Goal: Information Seeking & Learning: Check status

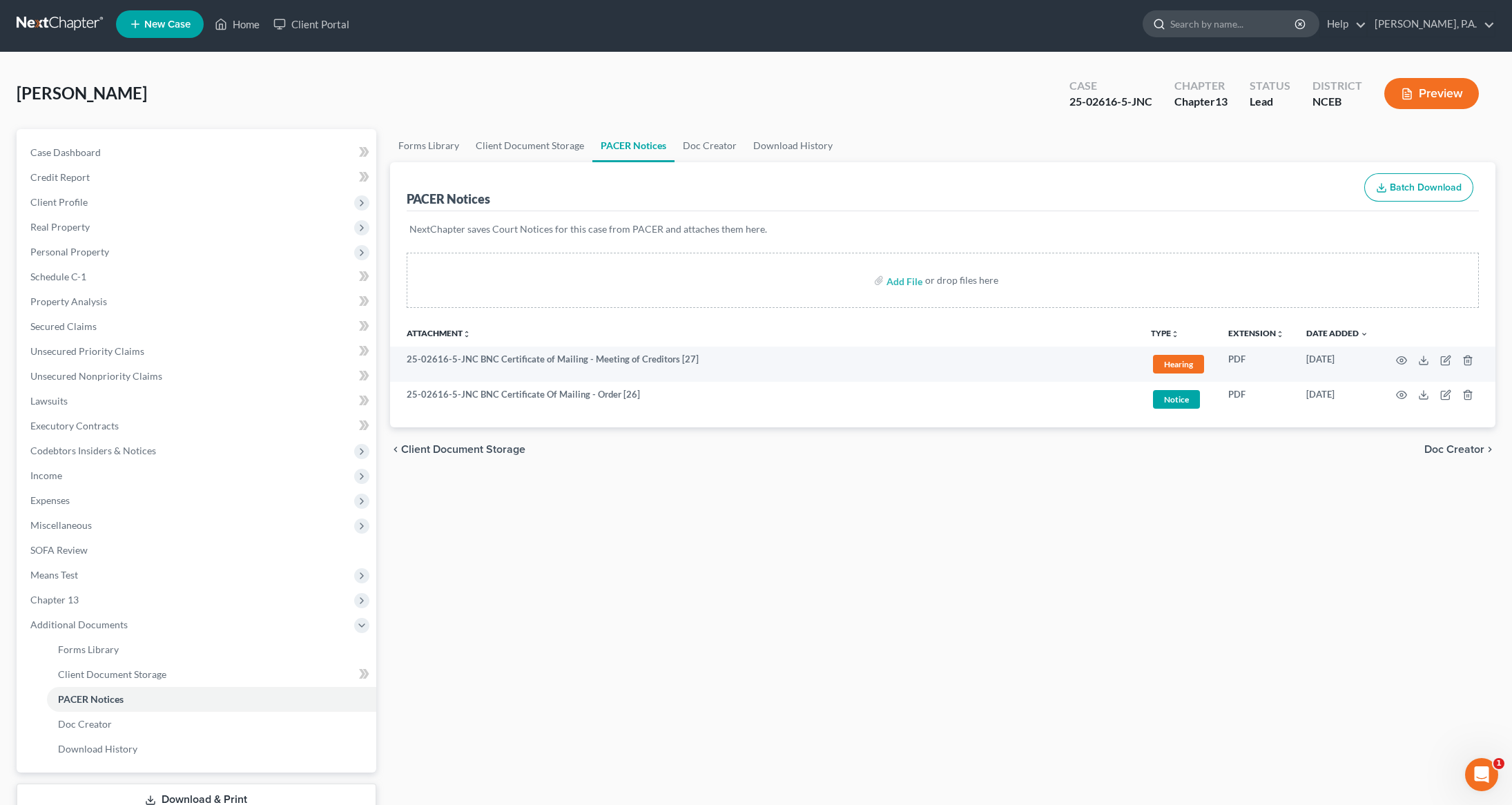
click at [1260, 22] on input "search" at bounding box center [1233, 24] width 126 height 26
type input "[PERSON_NAME]"
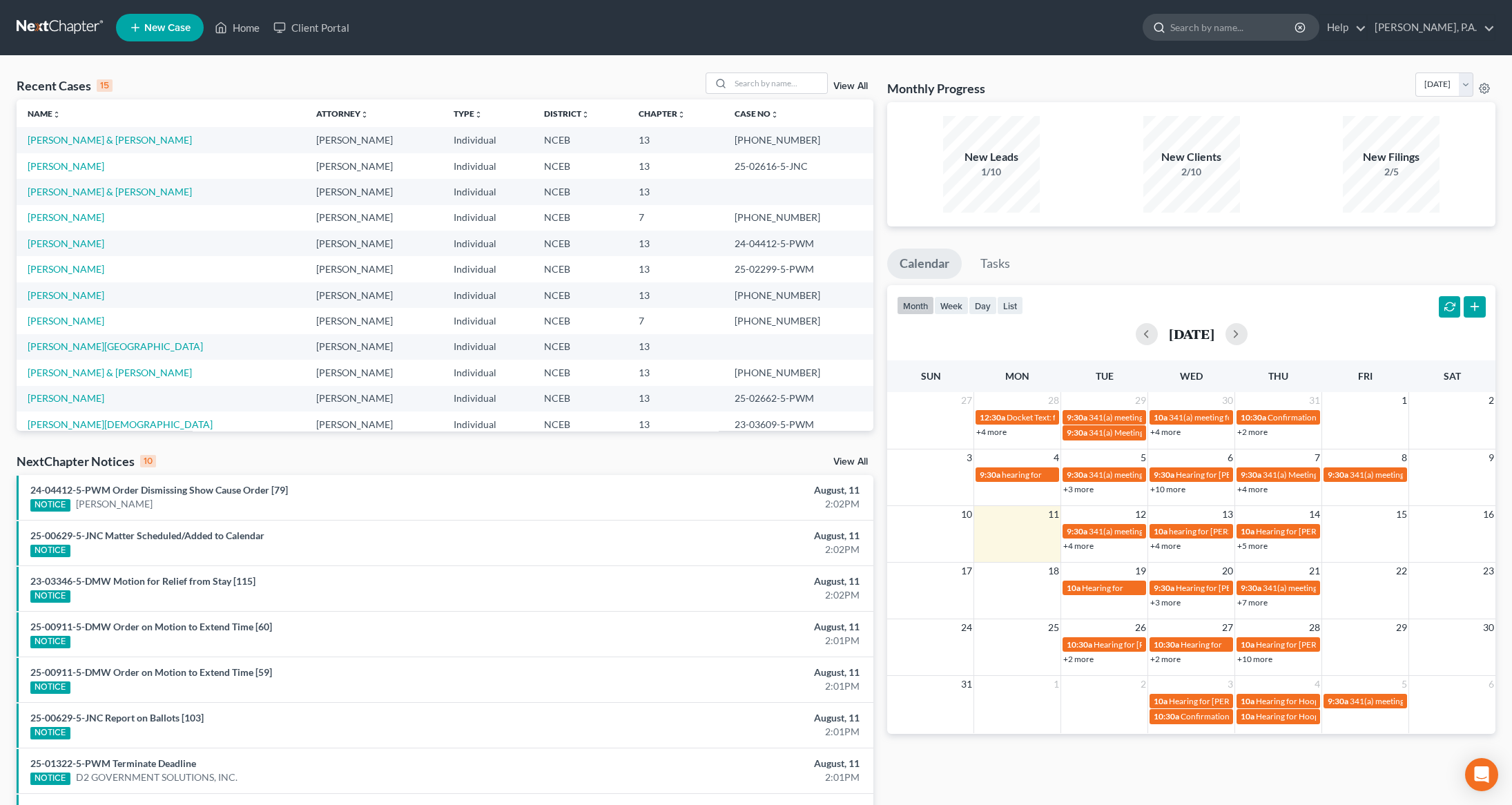
click at [1266, 32] on input "search" at bounding box center [1233, 27] width 126 height 26
type input "phillipon"
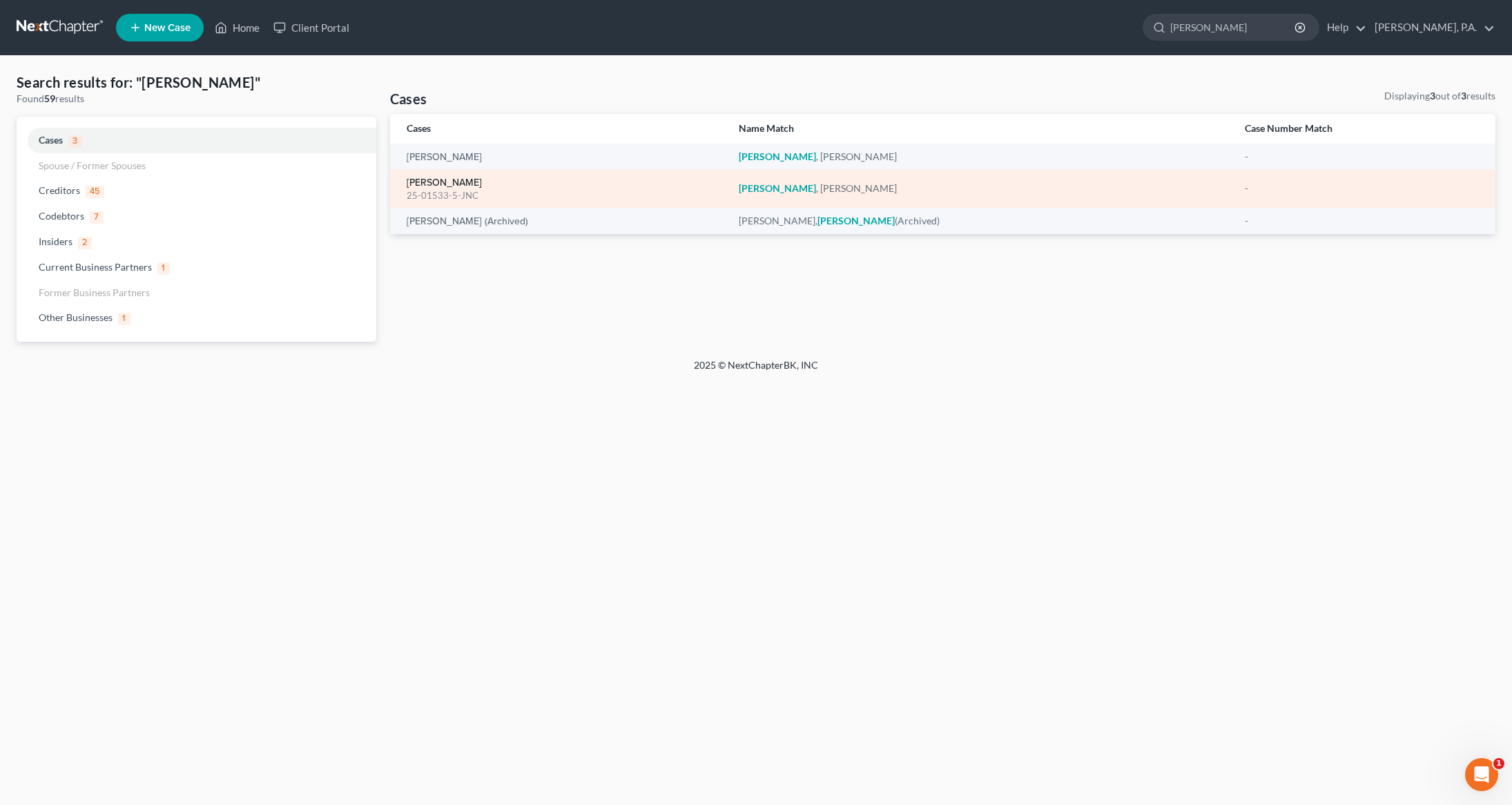
click at [469, 180] on link "[PERSON_NAME]" at bounding box center [444, 183] width 75 height 10
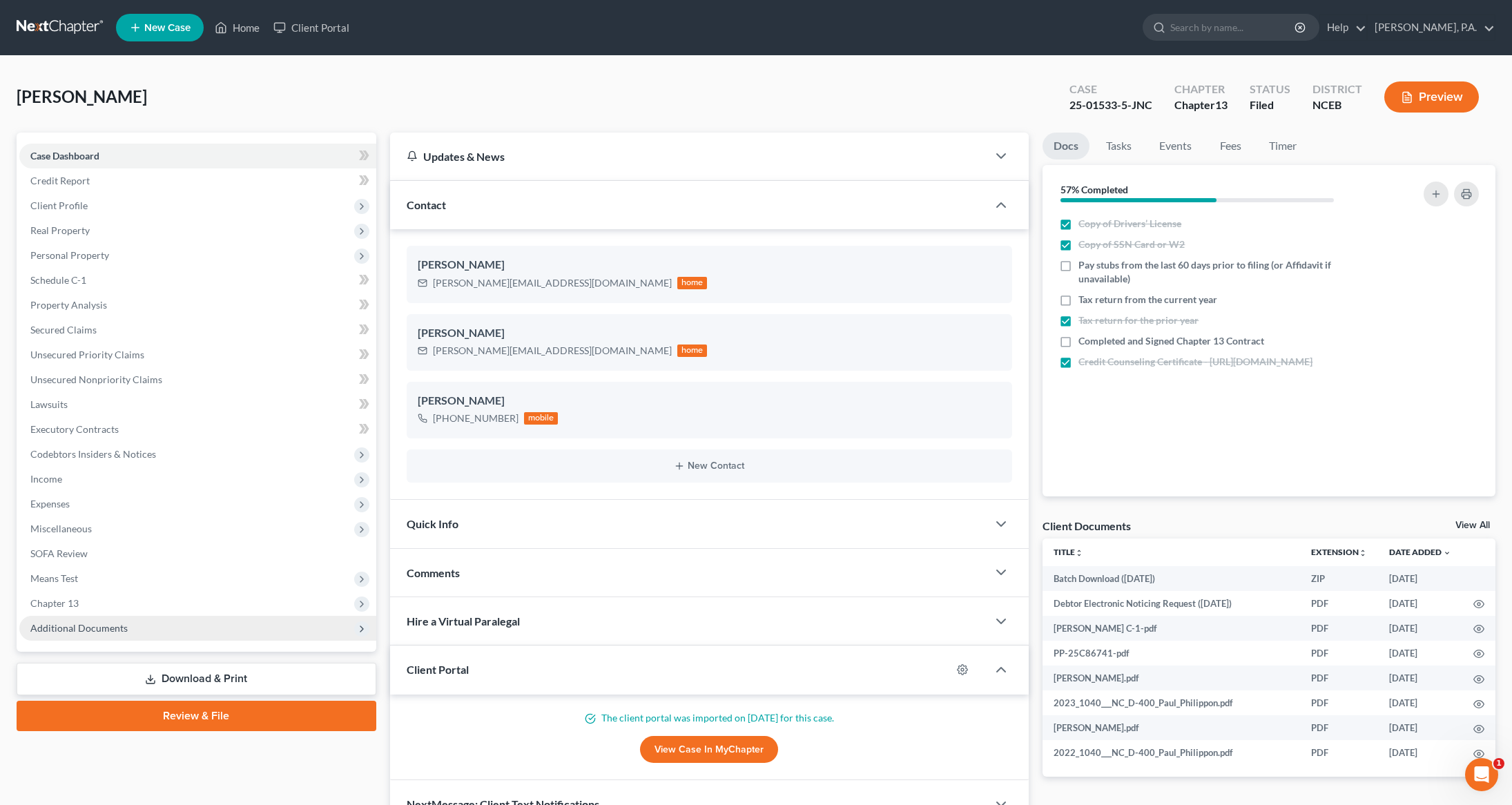
click at [72, 625] on span "Additional Documents" at bounding box center [79, 628] width 97 height 12
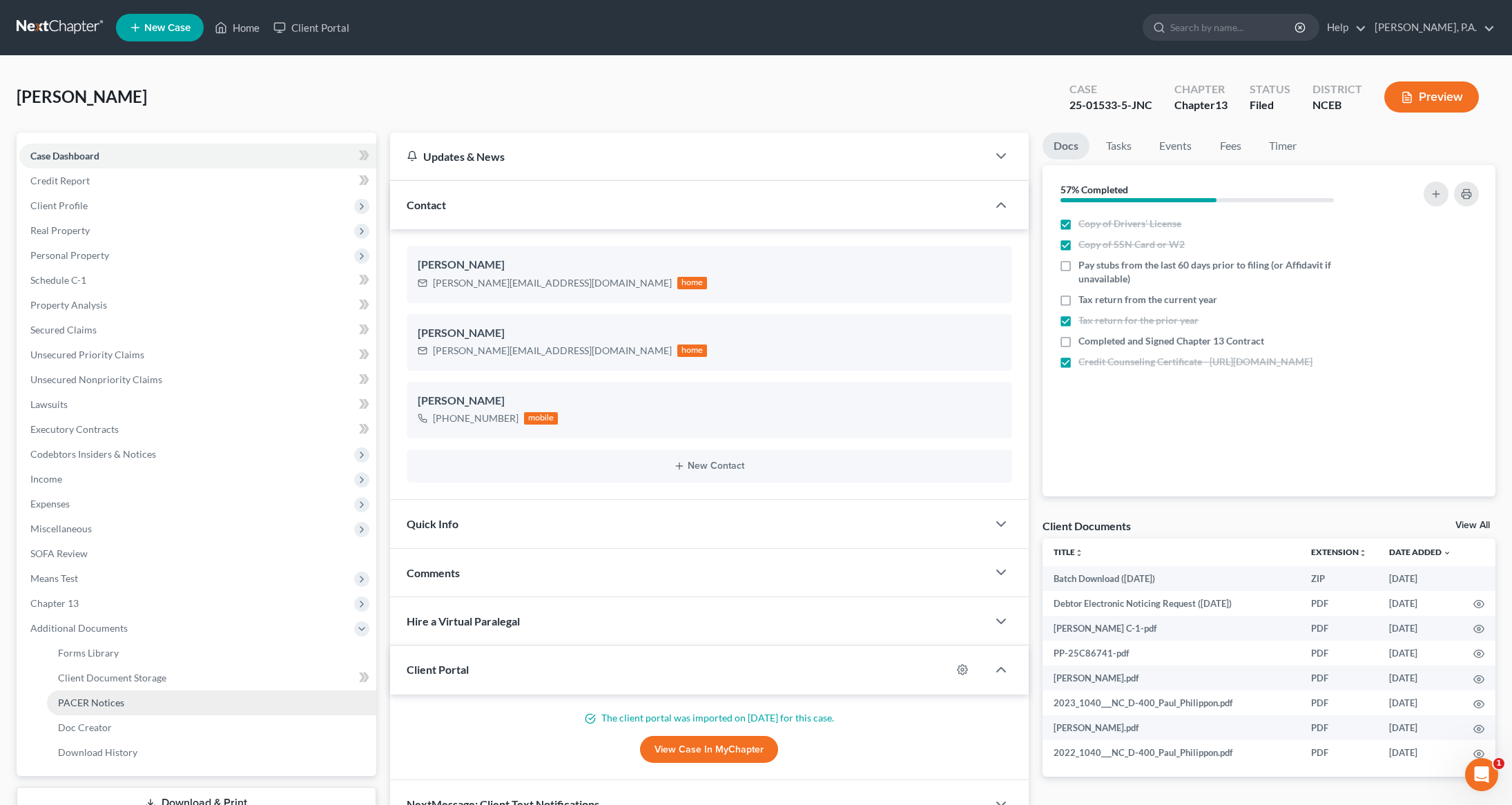
click at [81, 702] on span "PACER Notices" at bounding box center [91, 702] width 66 height 12
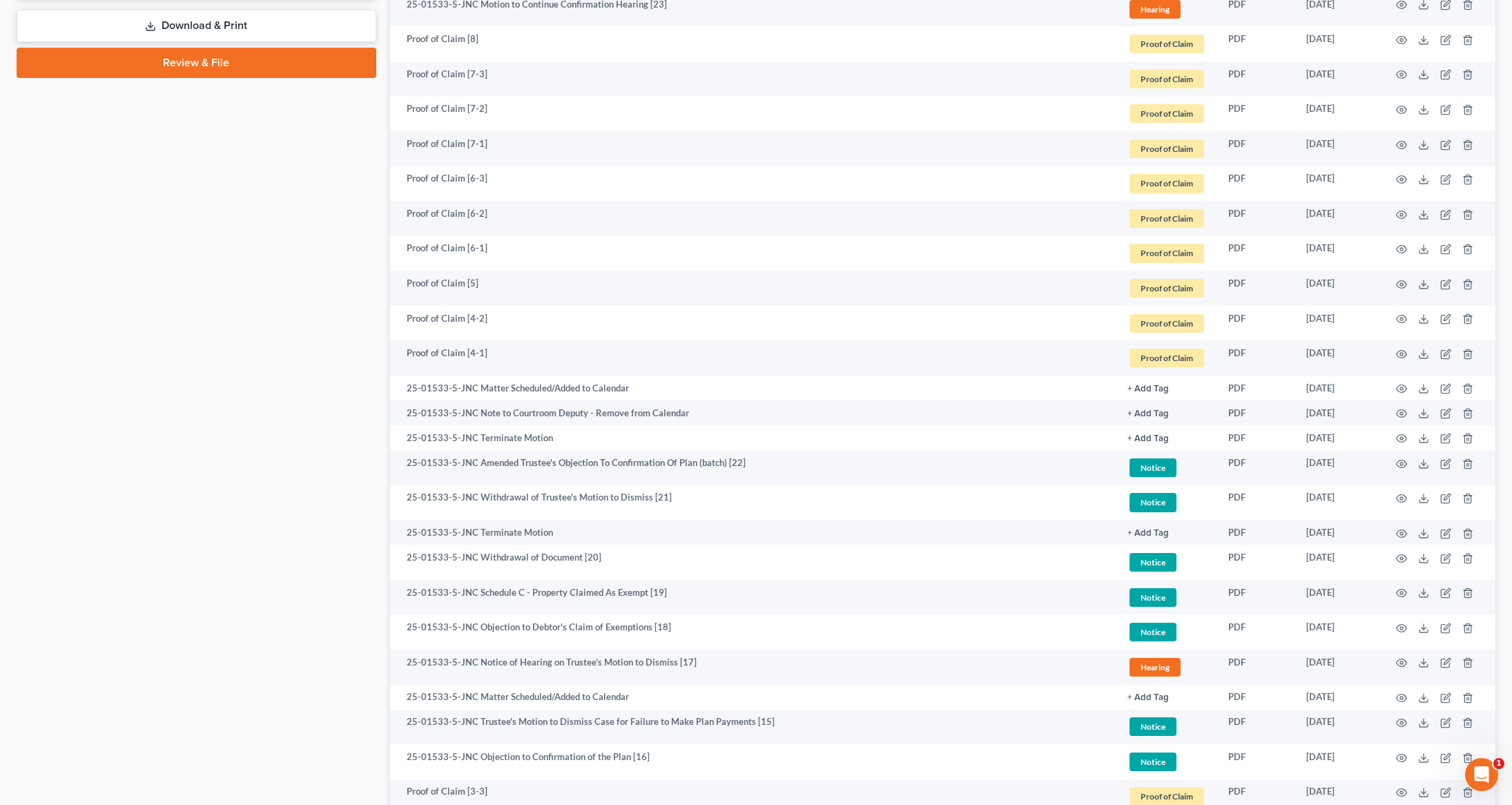
scroll to position [781, 0]
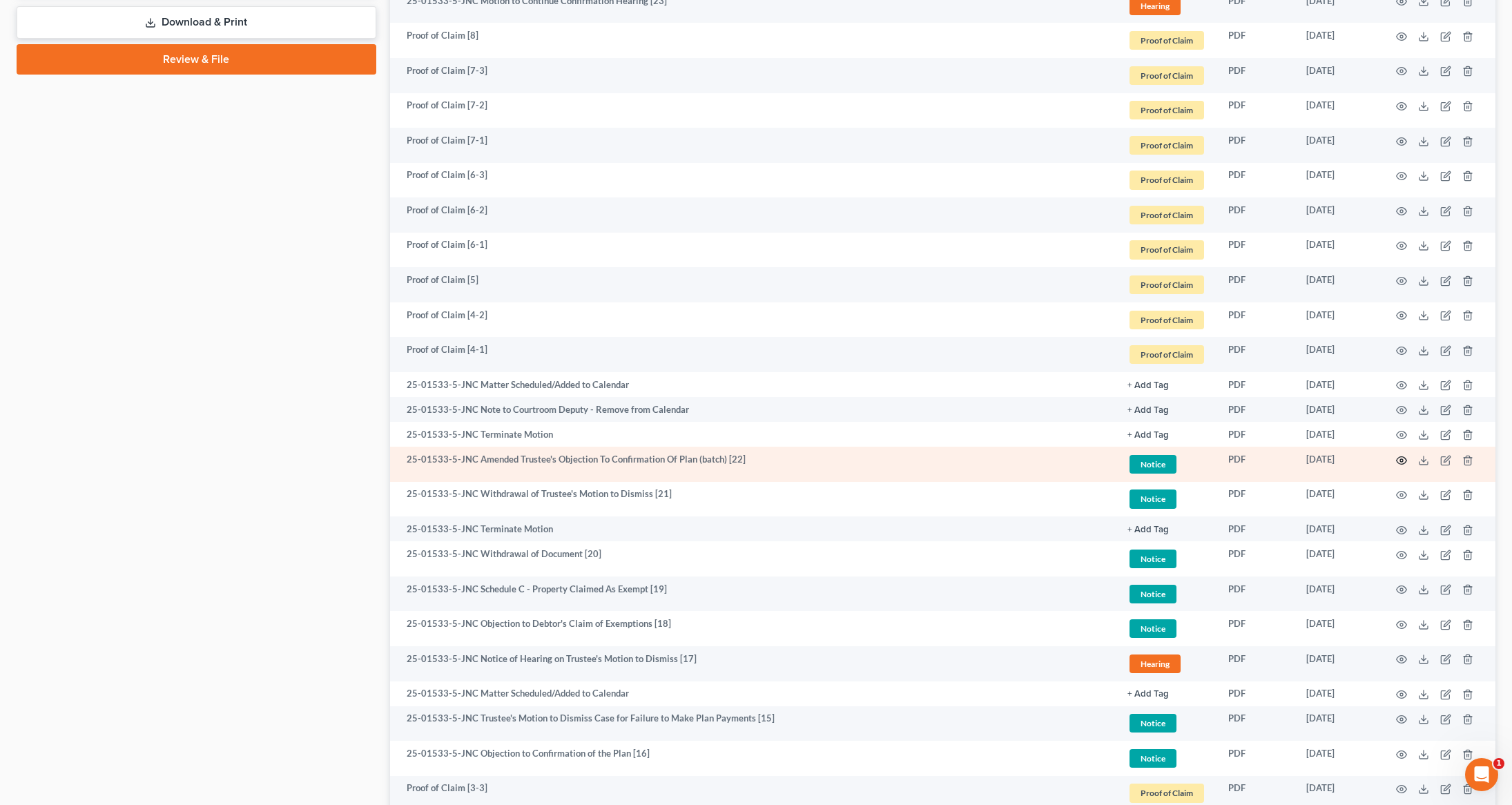
click at [1404, 460] on icon "button" at bounding box center [1402, 461] width 11 height 11
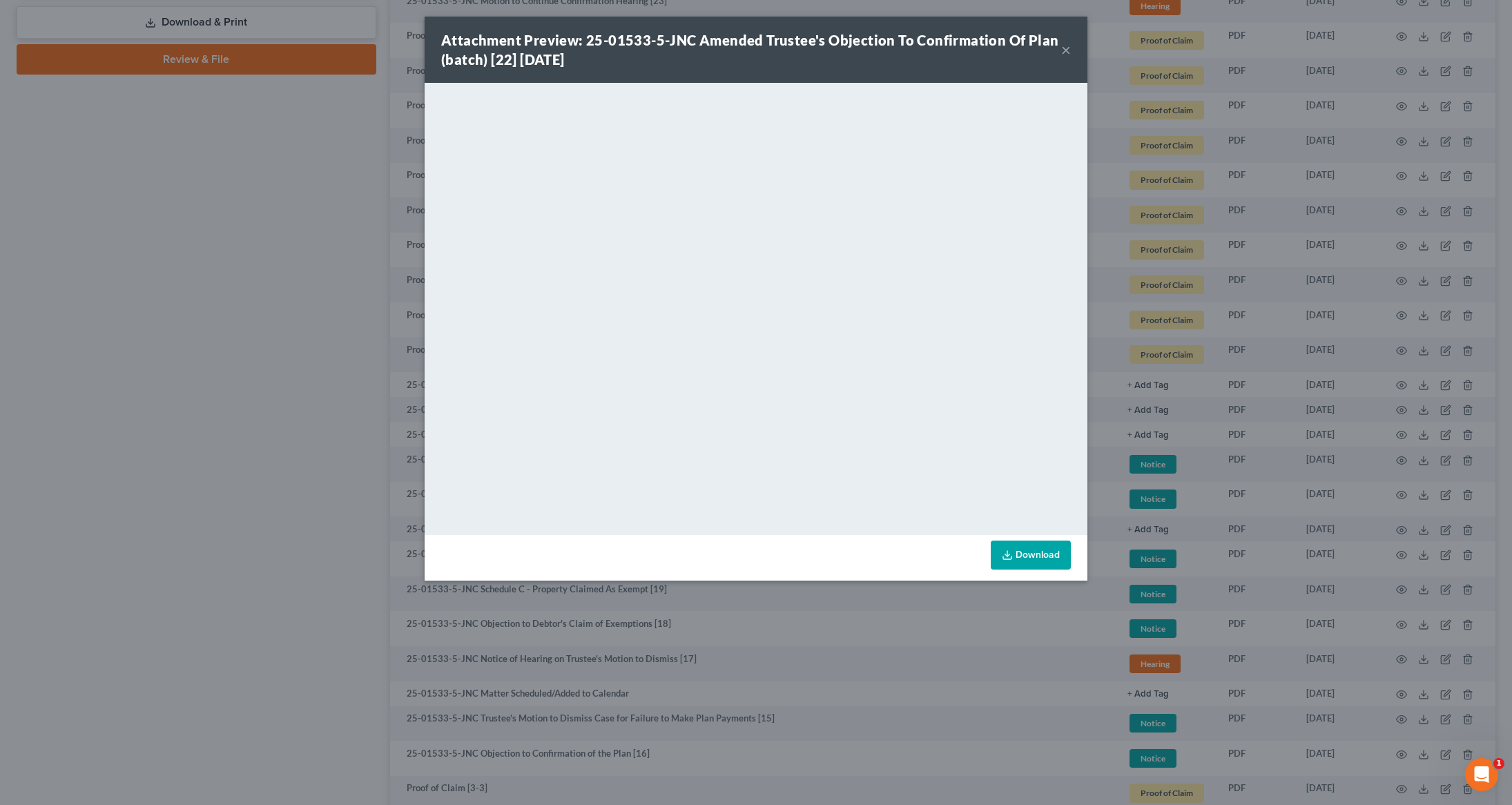
click at [1072, 38] on div "Attachment Preview: 25-01533-5-JNC Amended Trustee's Objection To Confirmation …" at bounding box center [756, 50] width 663 height 66
click at [1070, 54] on button "×" at bounding box center [1066, 50] width 10 height 17
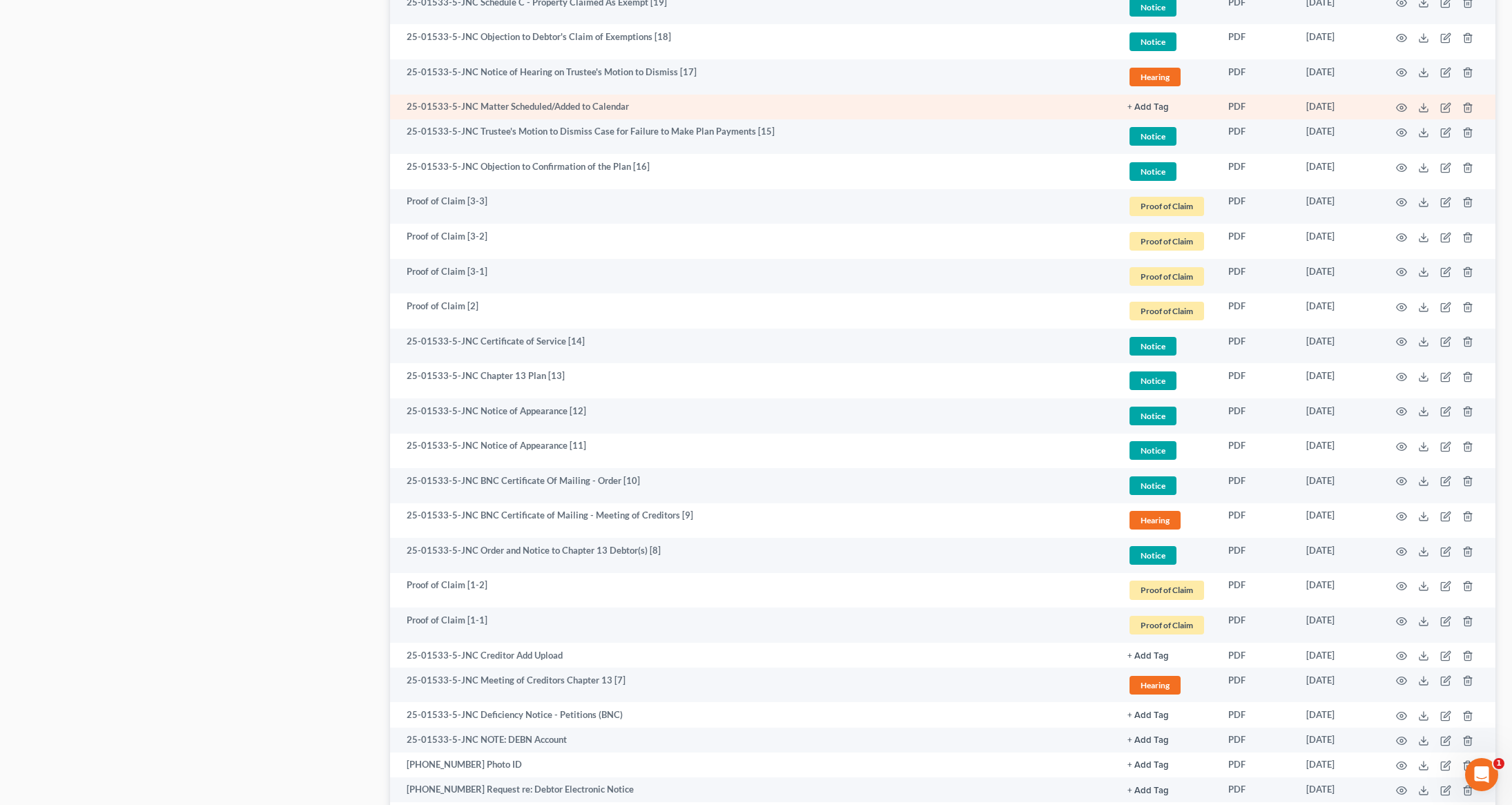
scroll to position [872, 0]
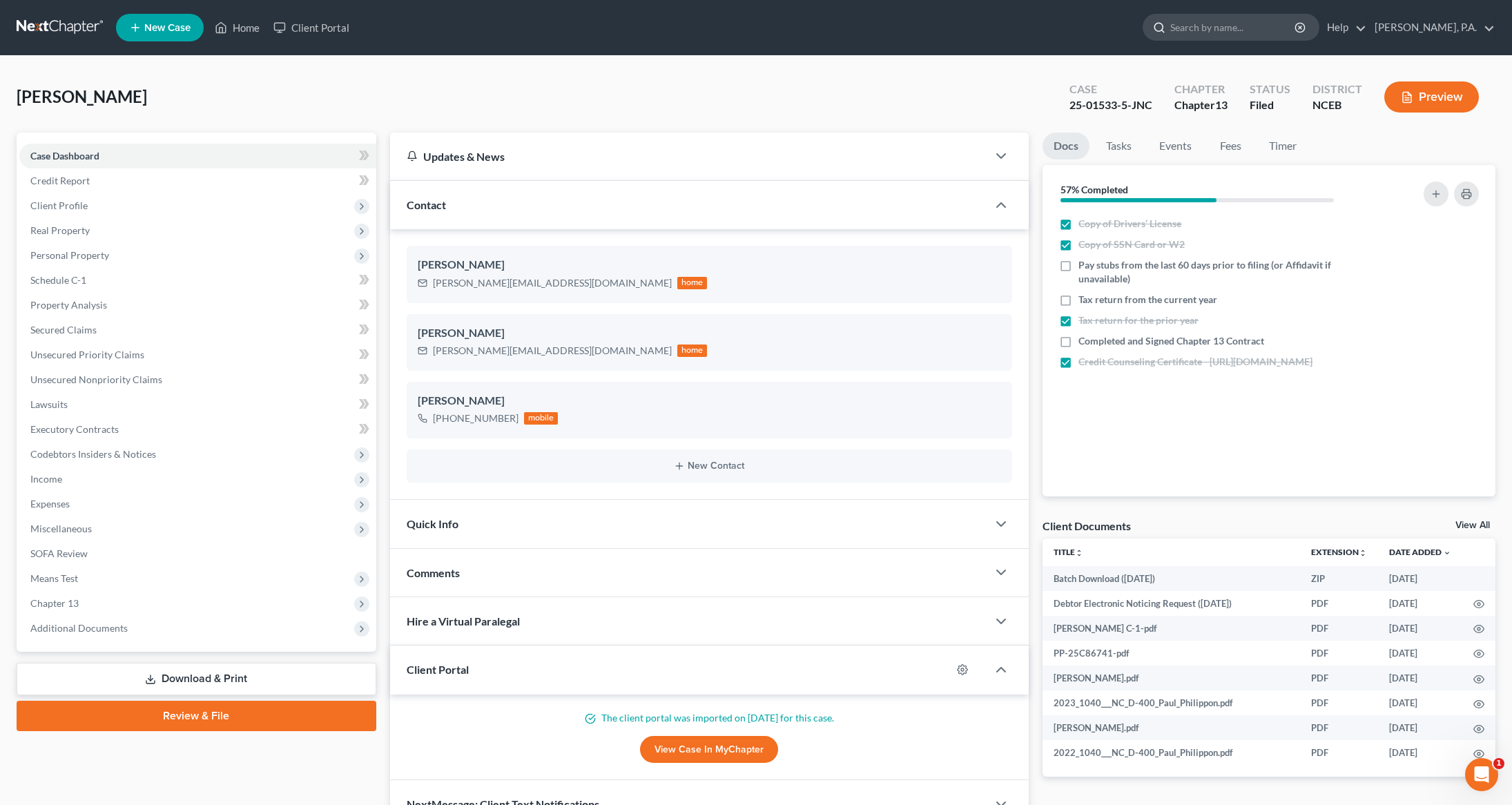
click at [1252, 26] on input "search" at bounding box center [1233, 27] width 126 height 26
type input "steagall"
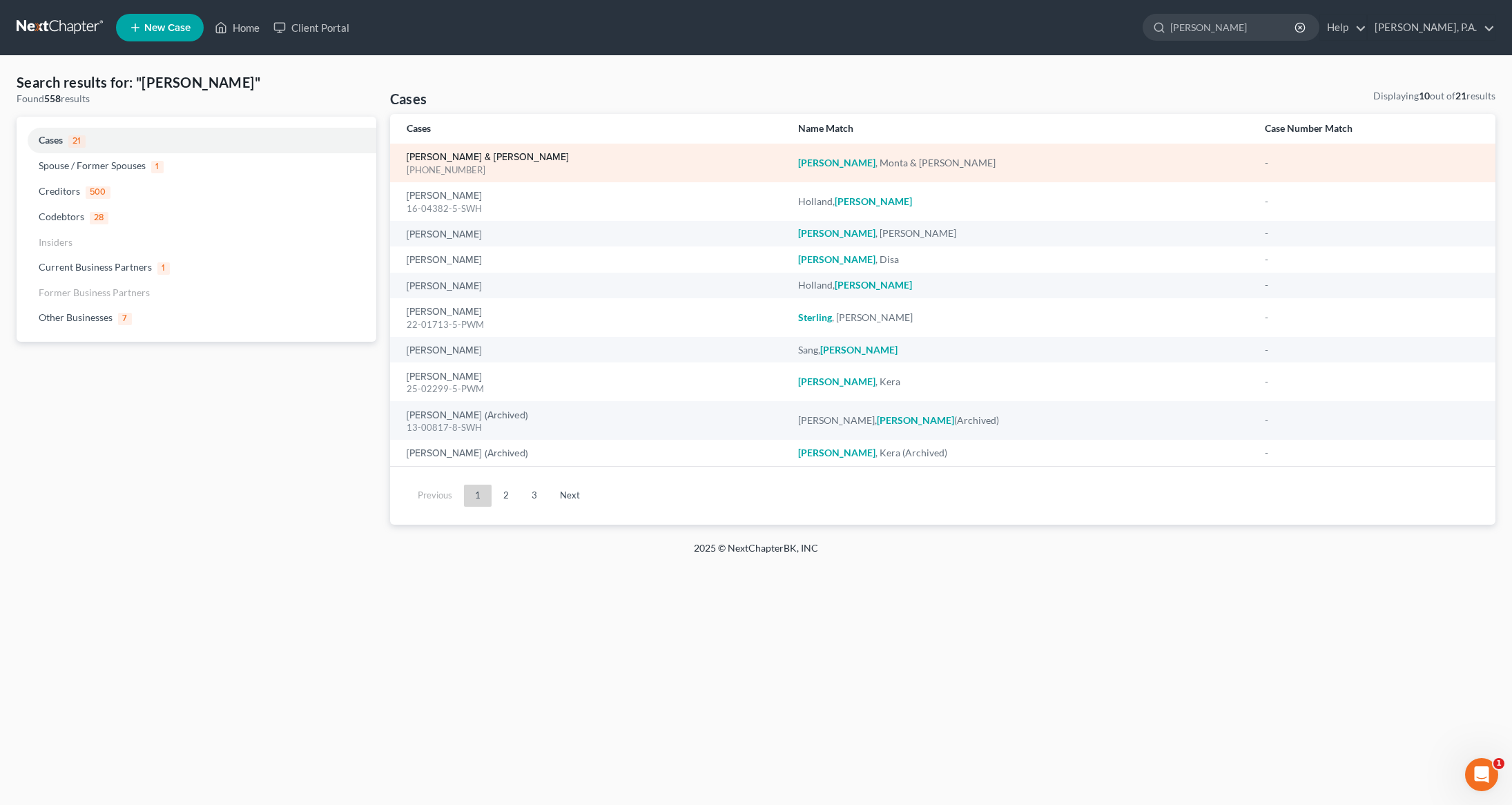
click at [428, 159] on link "Steagall, Monta & Rebecca" at bounding box center [487, 157] width 162 height 10
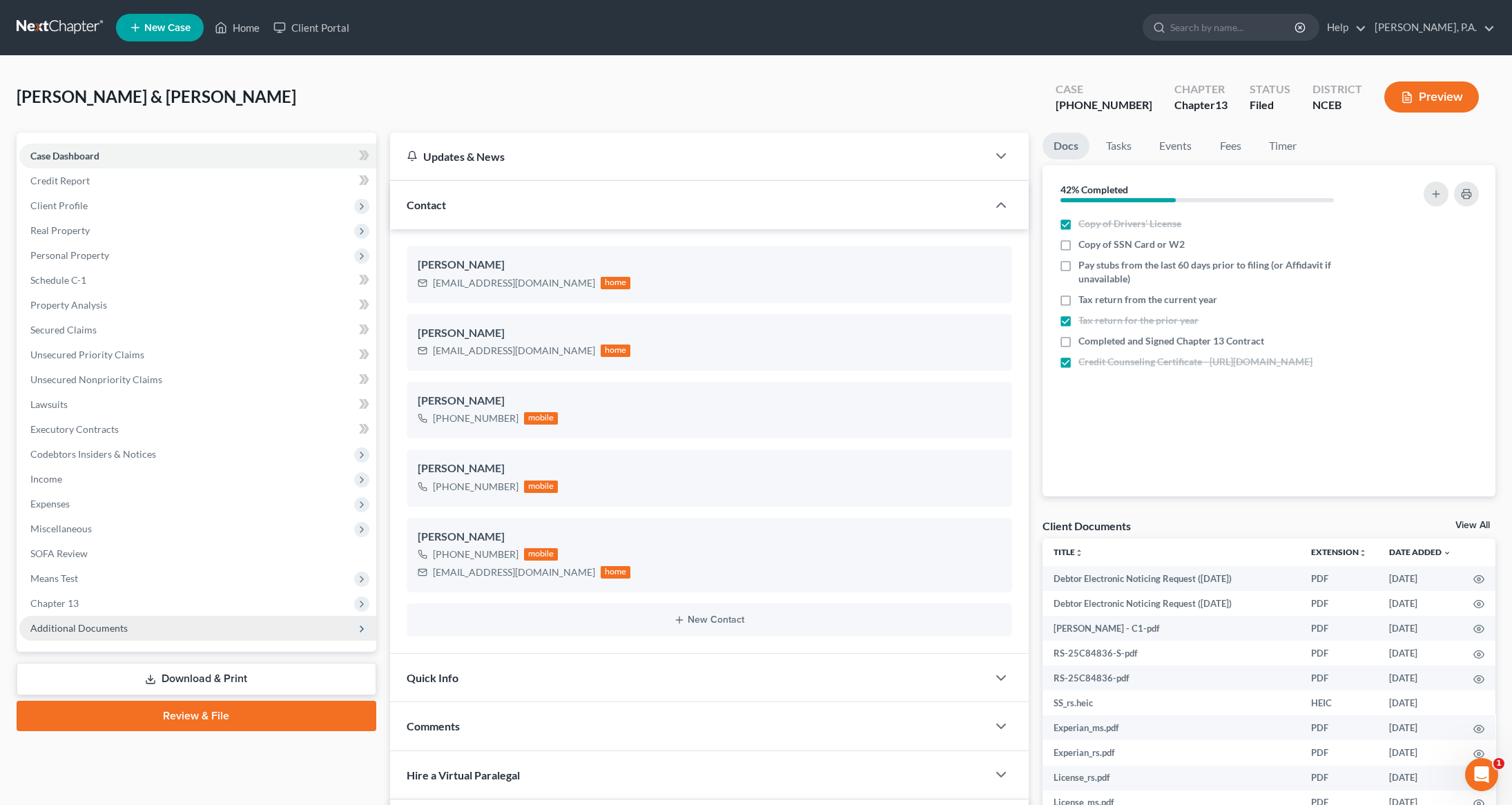
click at [79, 623] on span "Additional Documents" at bounding box center [79, 628] width 97 height 12
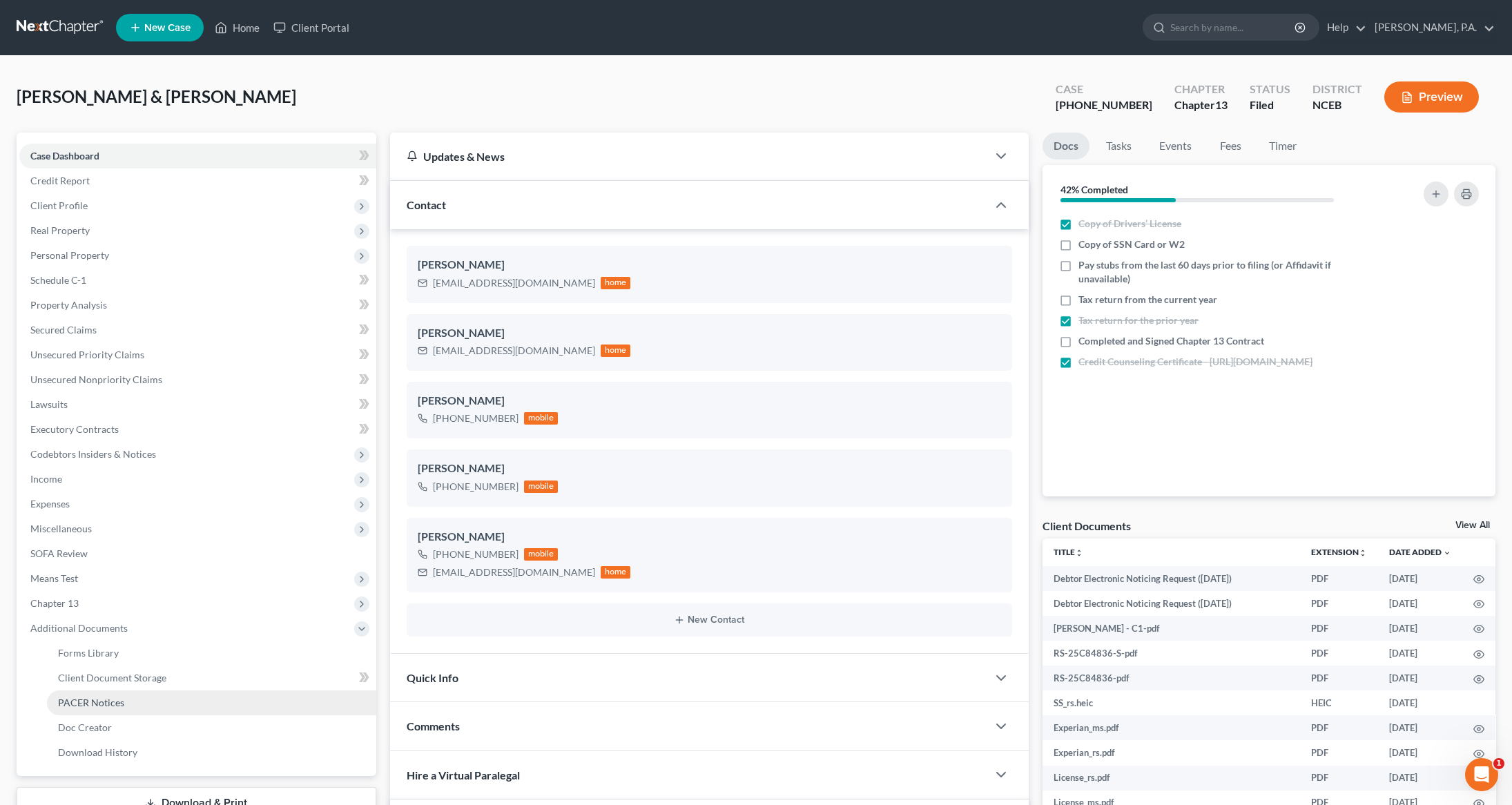
click at [88, 700] on span "PACER Notices" at bounding box center [91, 702] width 66 height 12
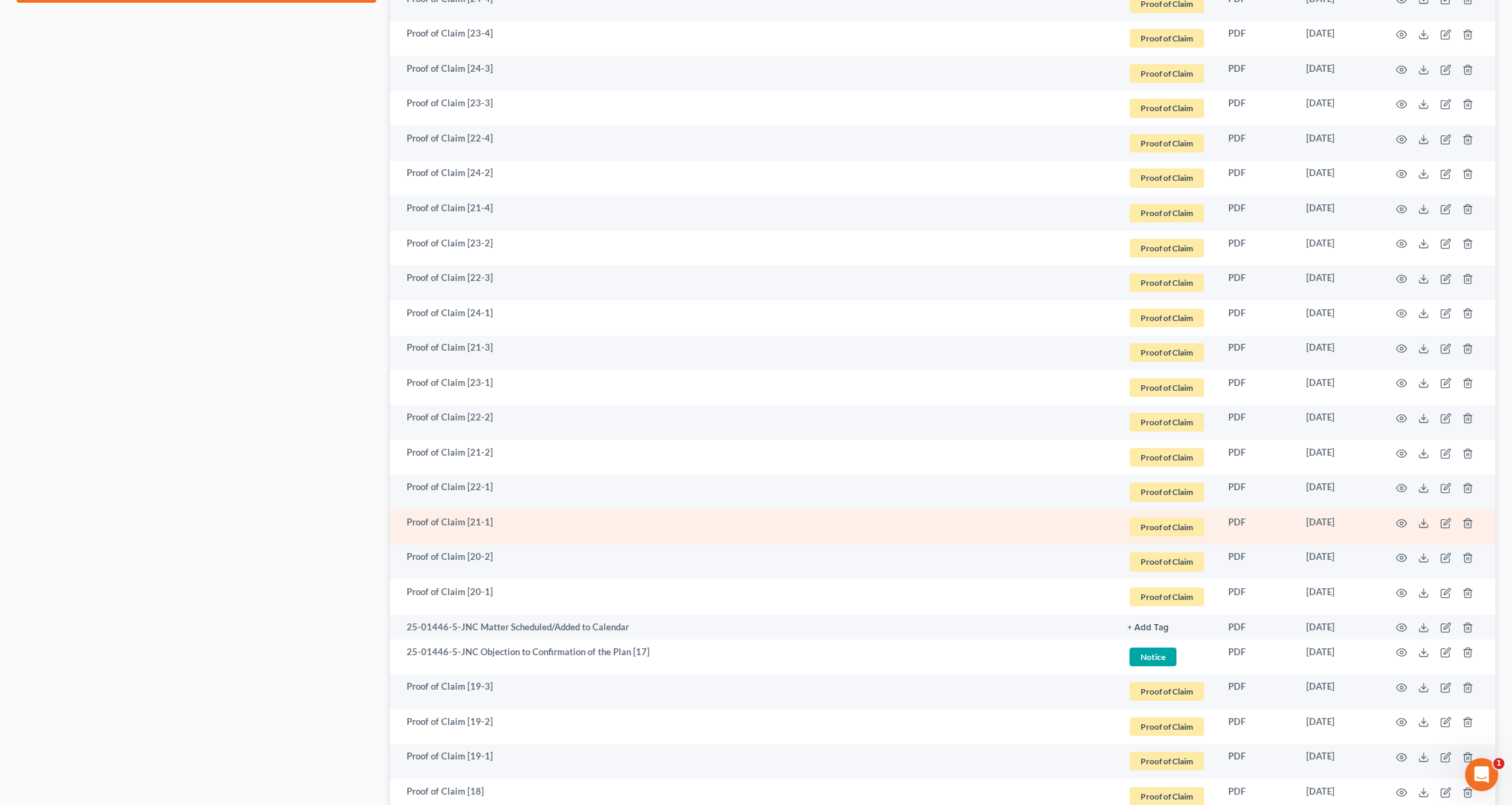
scroll to position [1040, 0]
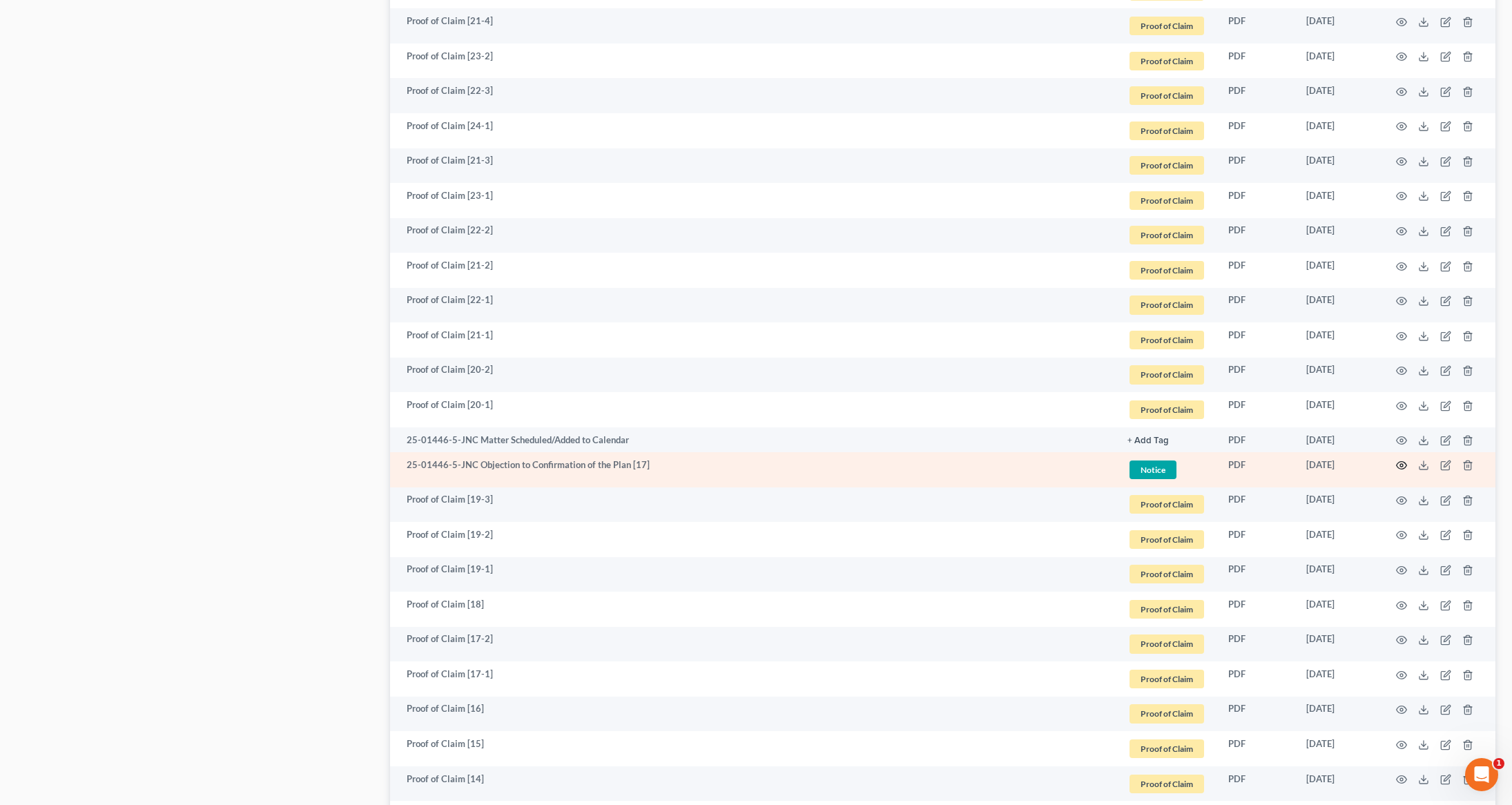
click at [1402, 464] on icon "button" at bounding box center [1402, 466] width 11 height 11
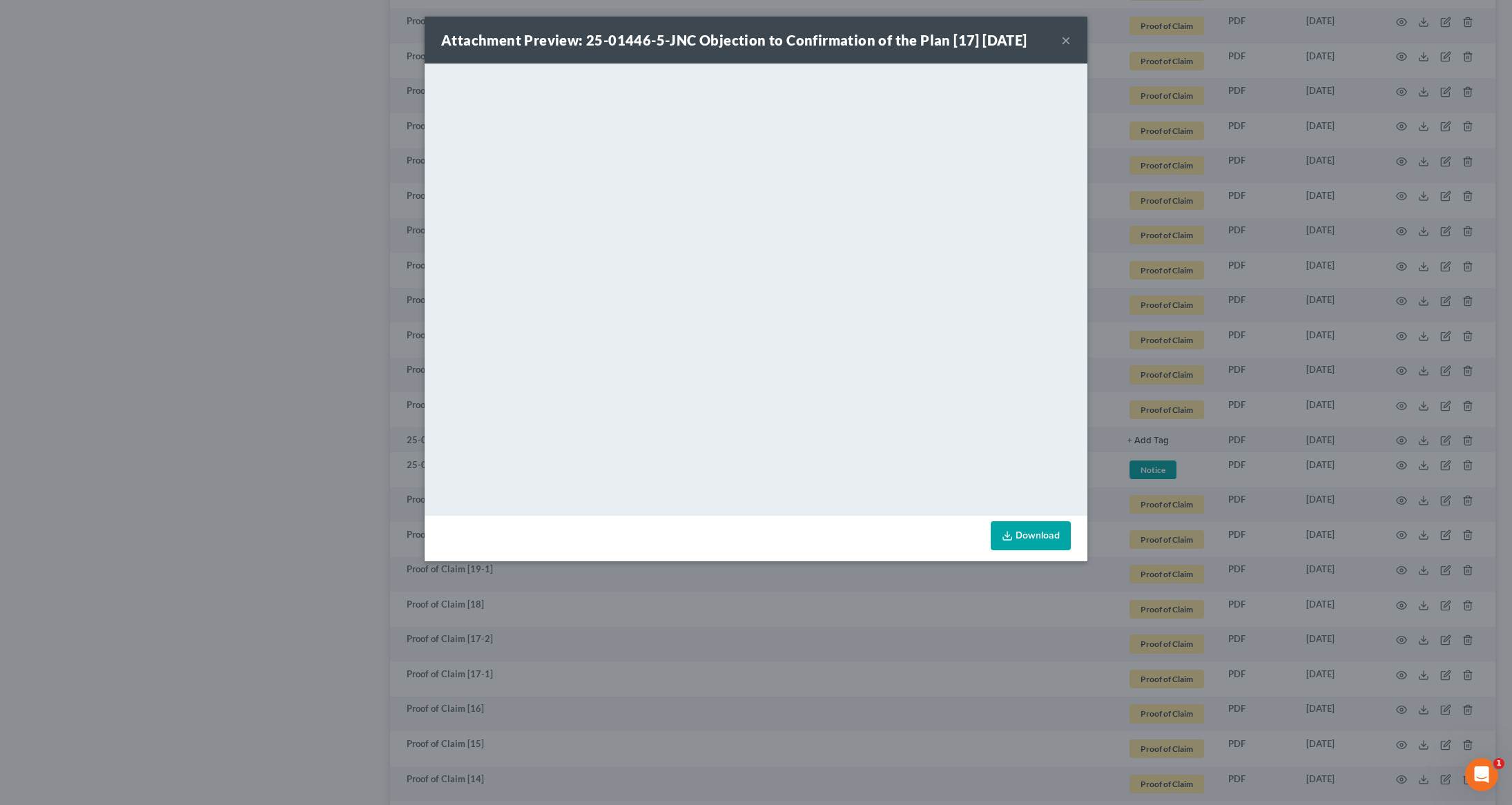
click at [1063, 48] on button "×" at bounding box center [1066, 40] width 10 height 17
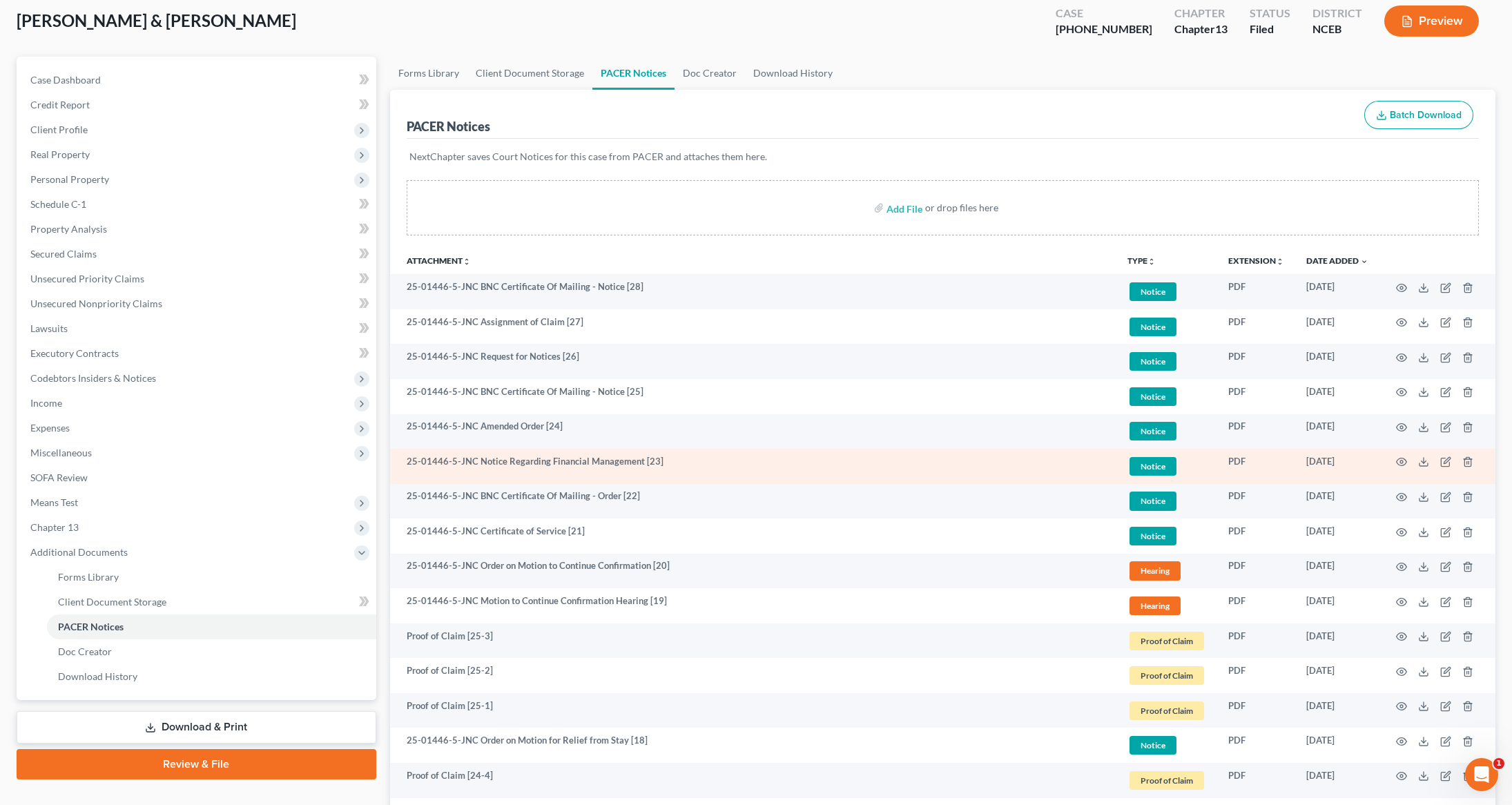
scroll to position [0, 0]
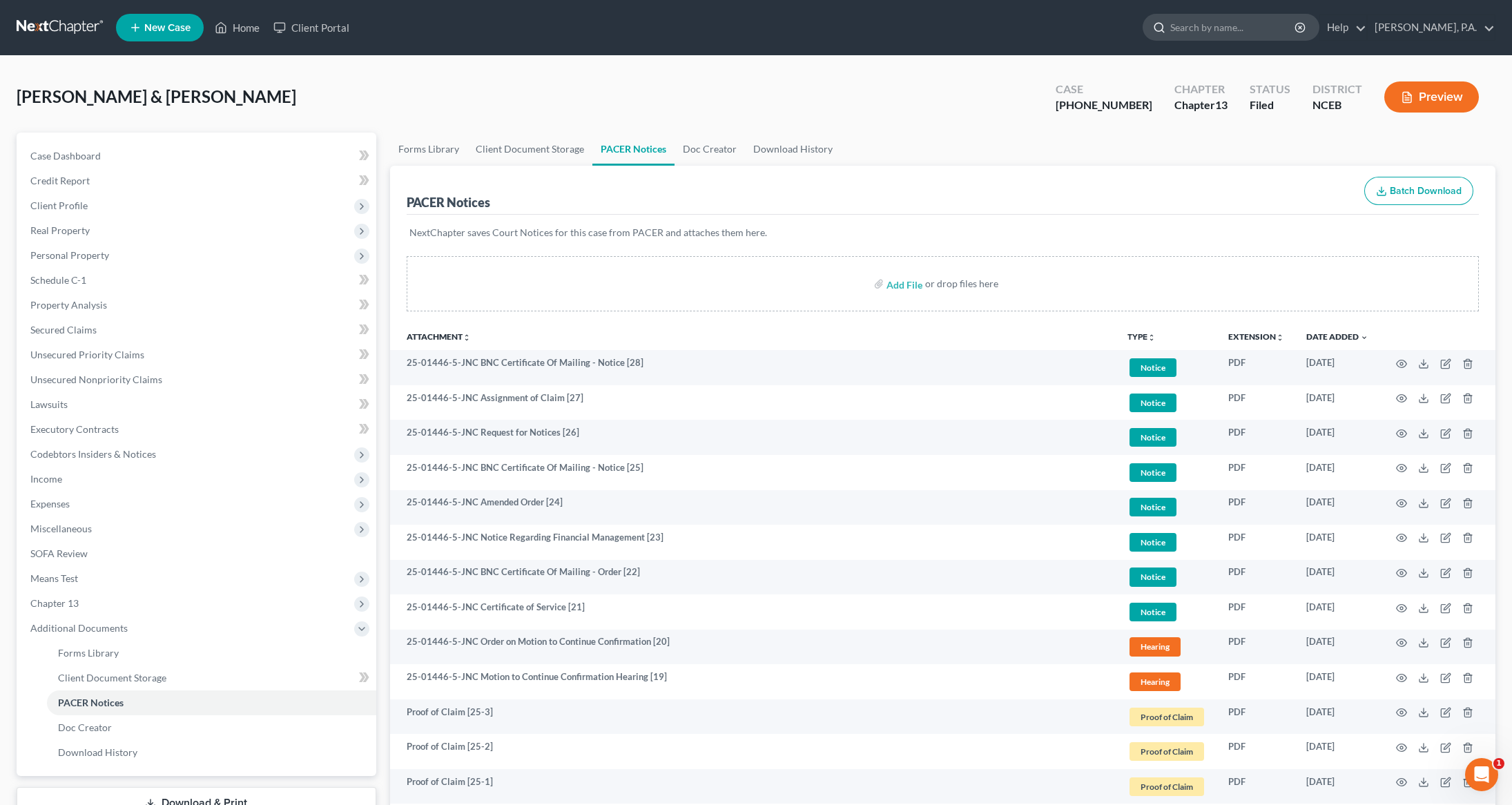
click at [1224, 26] on input "search" at bounding box center [1233, 27] width 126 height 26
type input "wolvington"
click at [1233, 38] on input "search" at bounding box center [1233, 27] width 126 height 26
type input "wolvington"
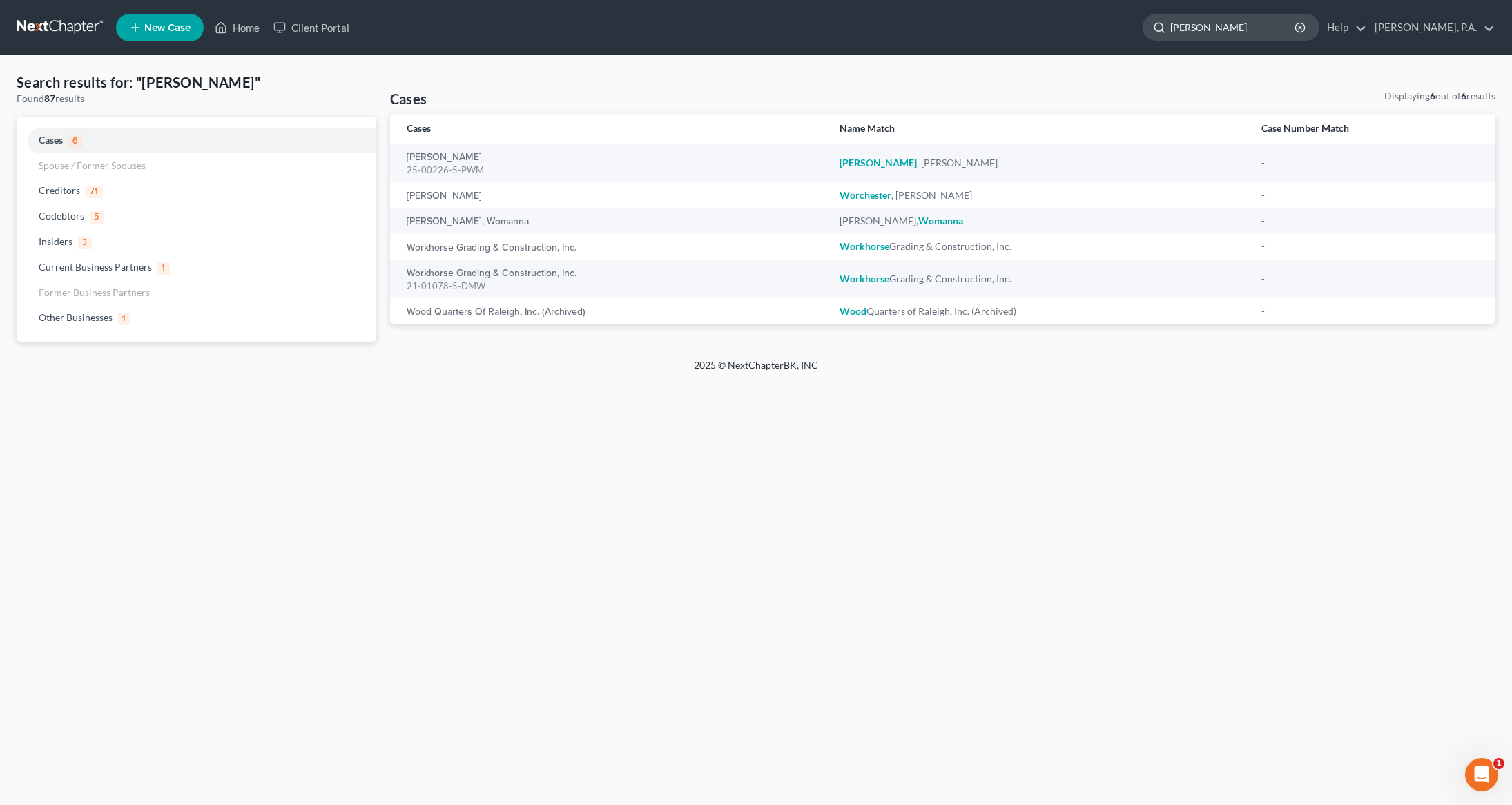
click at [1248, 22] on input "wolvington" at bounding box center [1233, 27] width 126 height 26
drag, startPoint x: 1264, startPoint y: 29, endPoint x: 1084, endPoint y: 17, distance: 180.4
click at [1084, 17] on ul "New Case Home Client Portal wolvington - No Result - Creditors Verizon Wireless…" at bounding box center [805, 27] width 1379 height 36
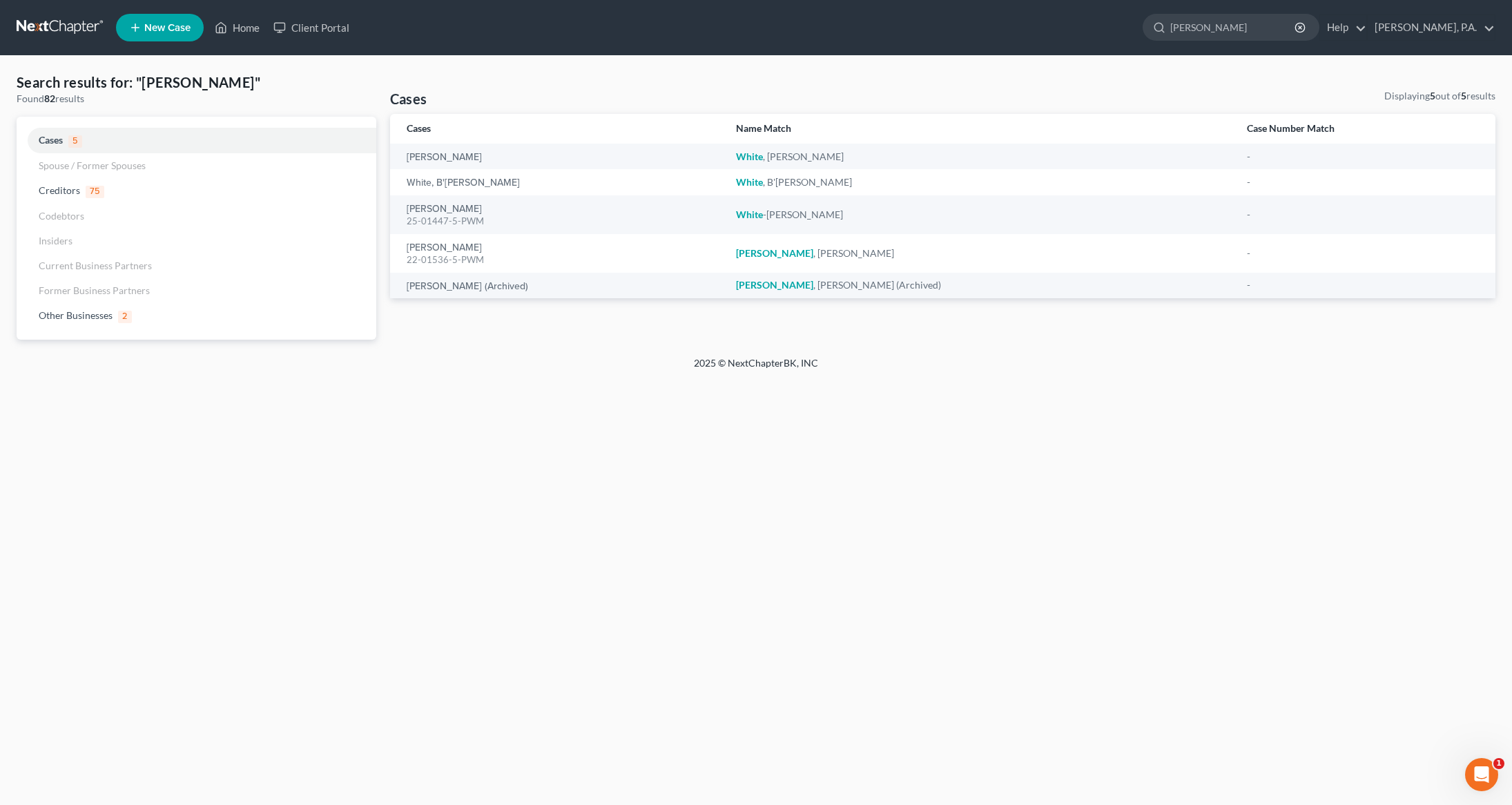
type input "white-clark"
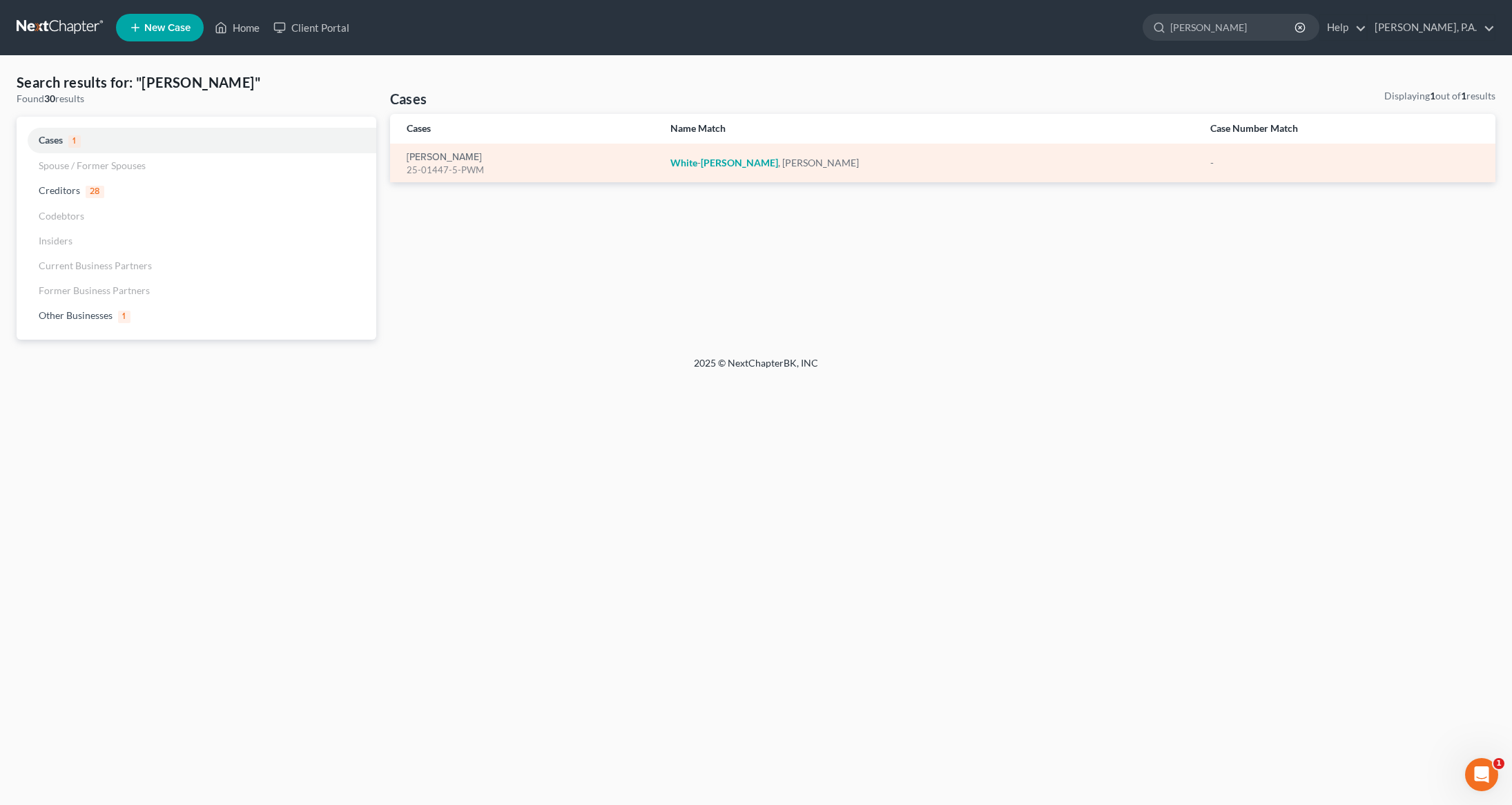
click at [458, 164] on div "25-01447-5-PWM" at bounding box center [527, 170] width 242 height 13
click at [450, 164] on div "25-01447-5-PWM" at bounding box center [527, 170] width 242 height 13
click at [450, 154] on link "White-Clark, Courtney" at bounding box center [444, 157] width 75 height 10
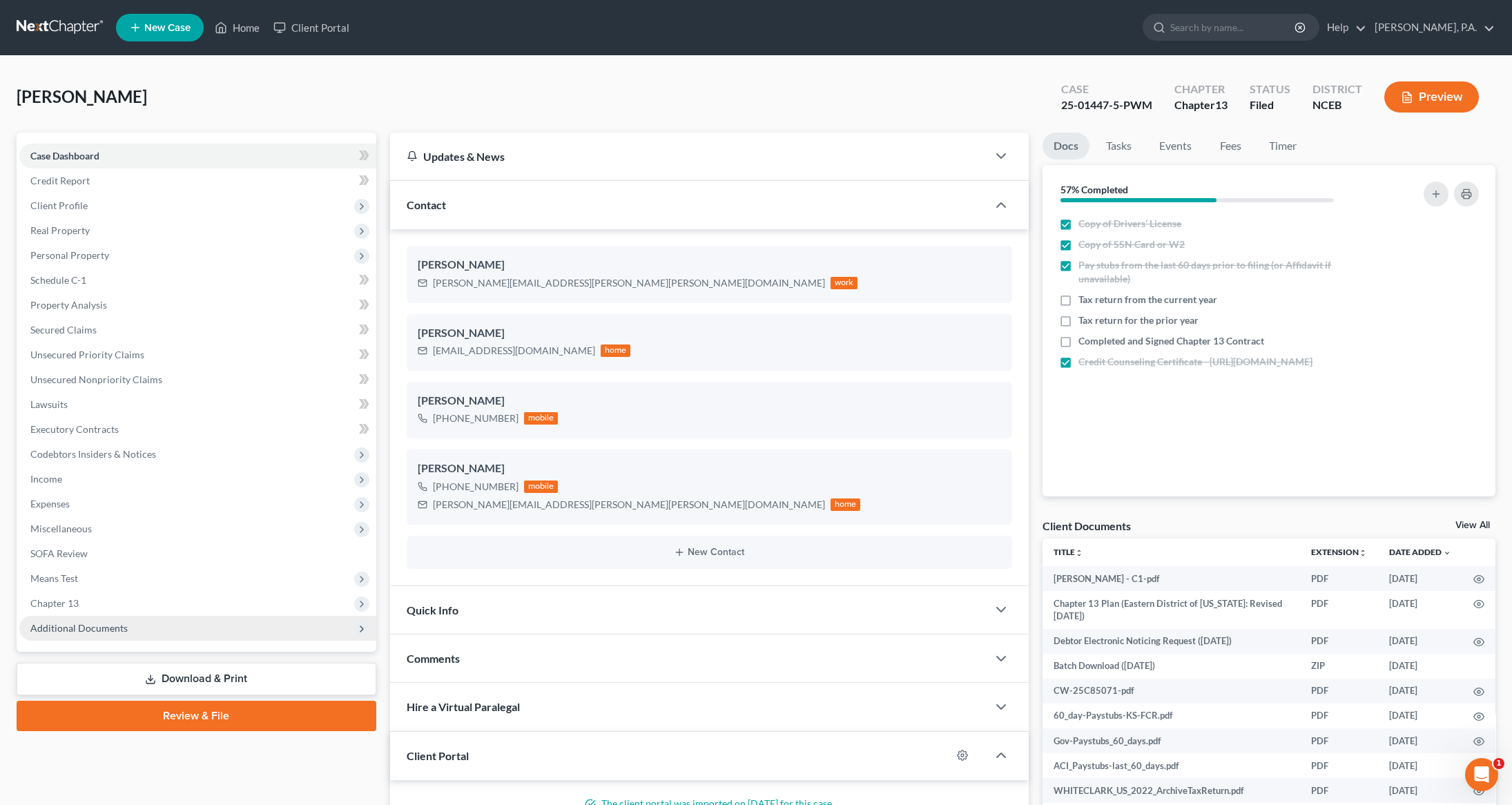
click at [104, 630] on span "Additional Documents" at bounding box center [79, 628] width 97 height 12
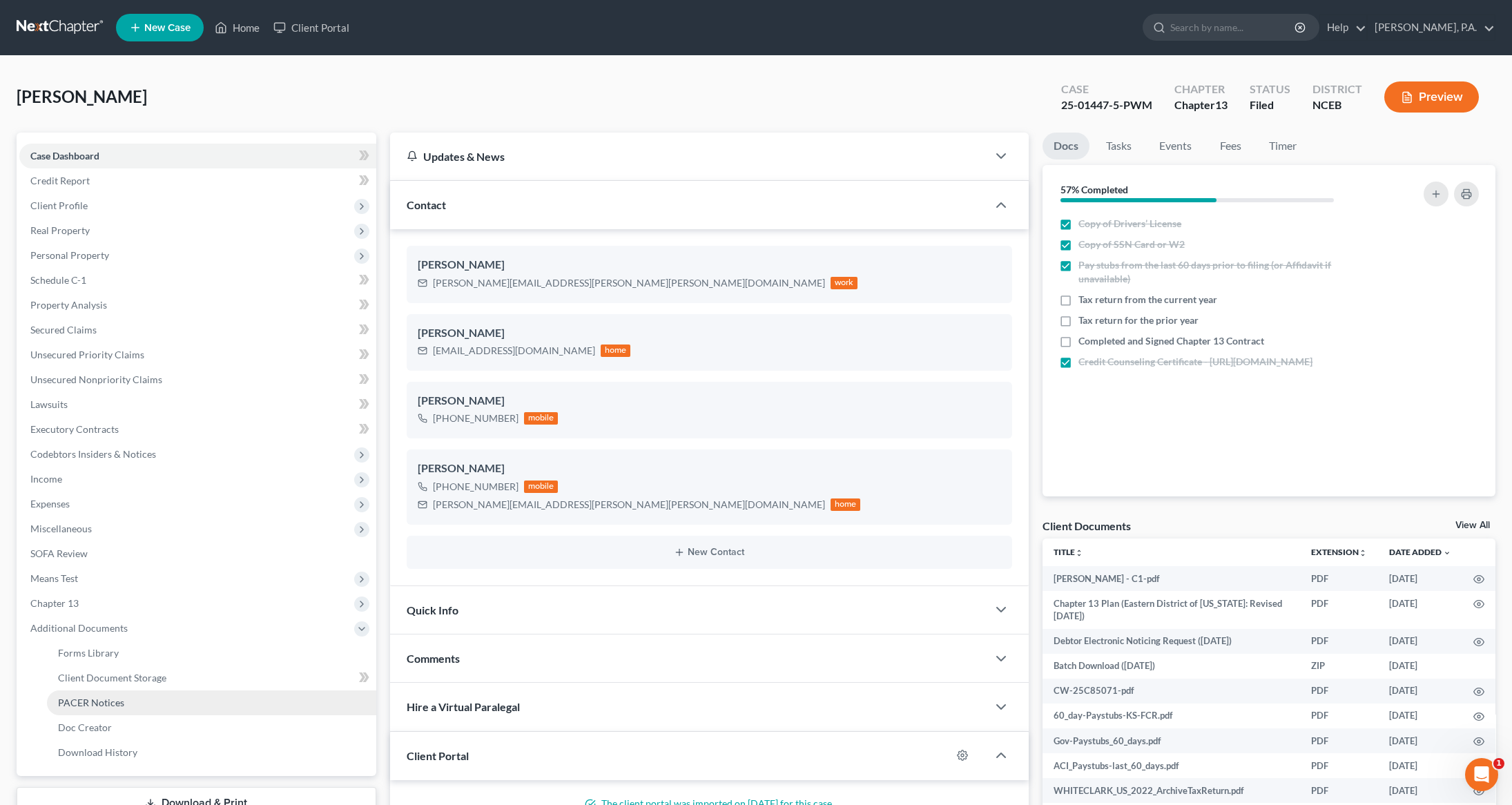
click at [89, 701] on span "PACER Notices" at bounding box center [91, 702] width 66 height 12
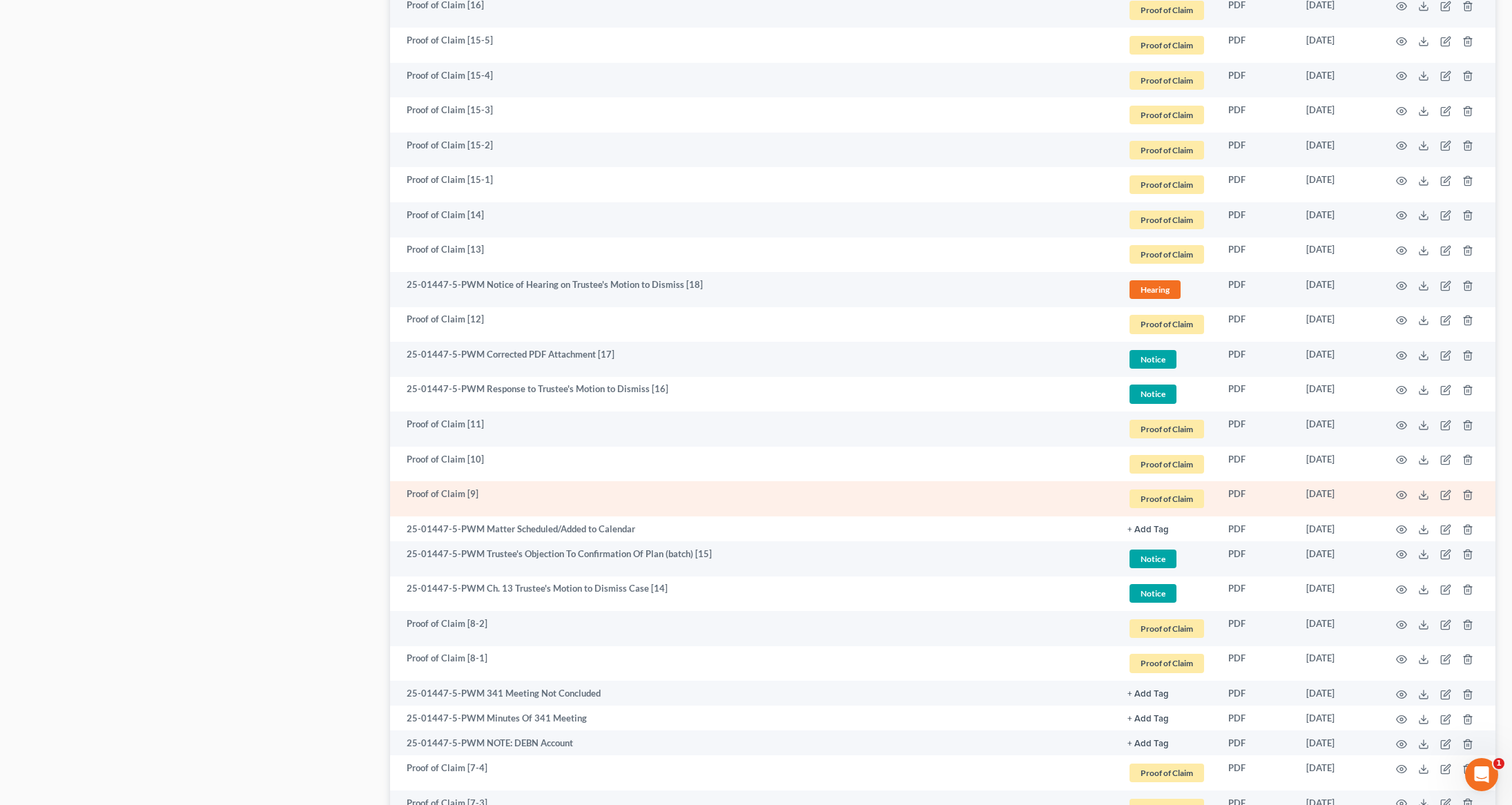
scroll to position [1334, 0]
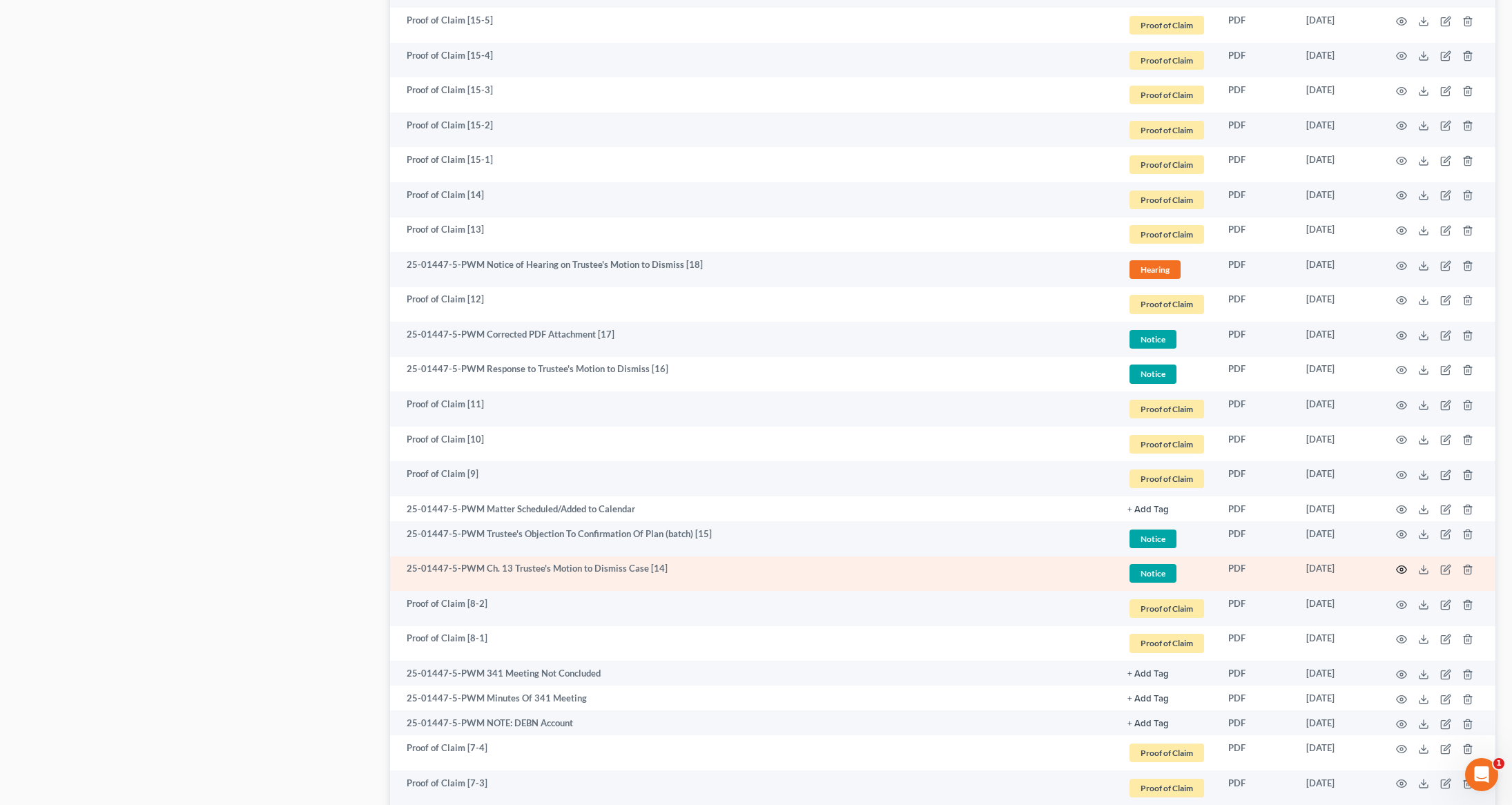
click at [1402, 568] on circle "button" at bounding box center [1401, 569] width 2 height 2
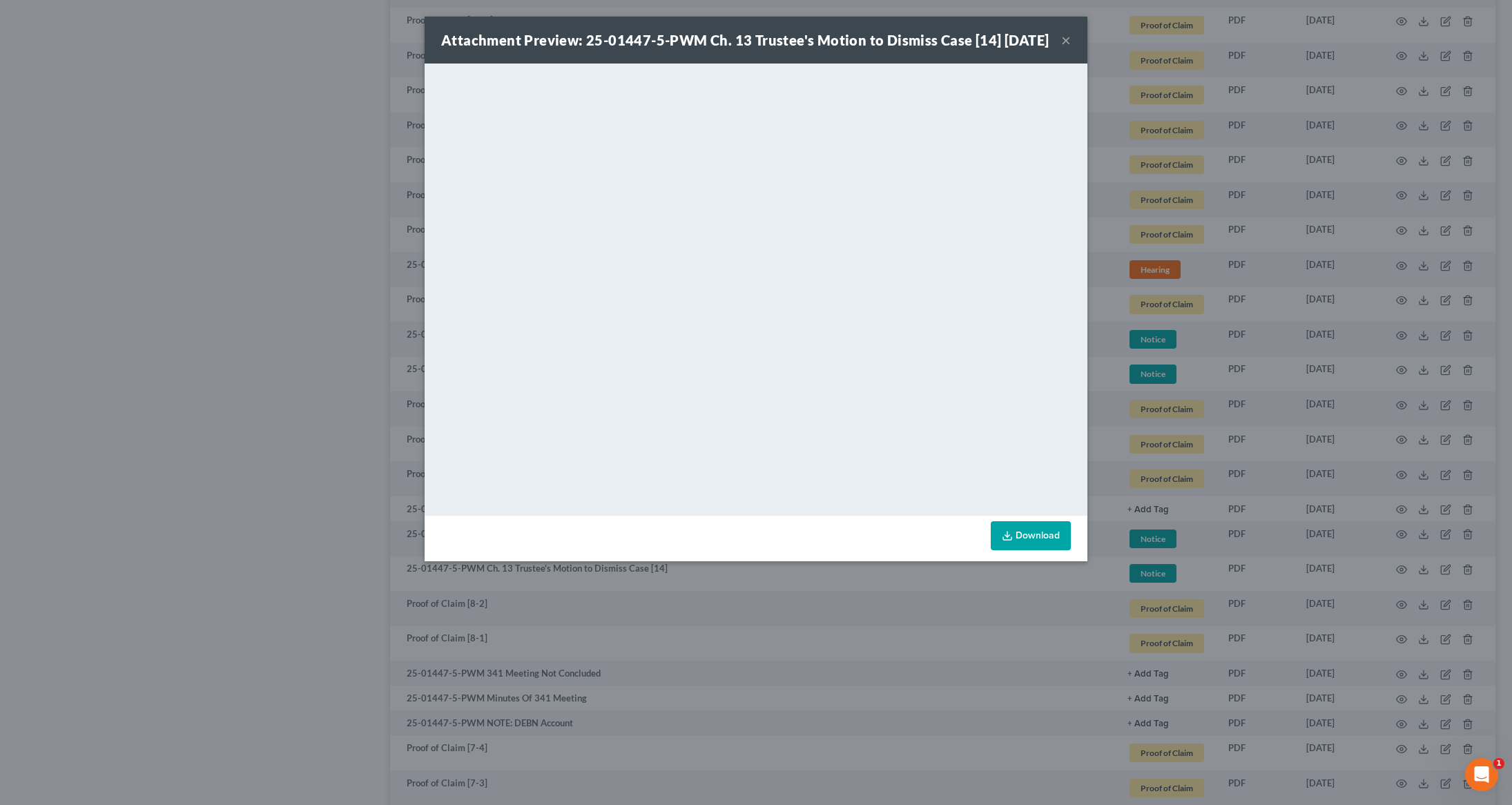
click at [1070, 49] on button "×" at bounding box center [1066, 40] width 10 height 17
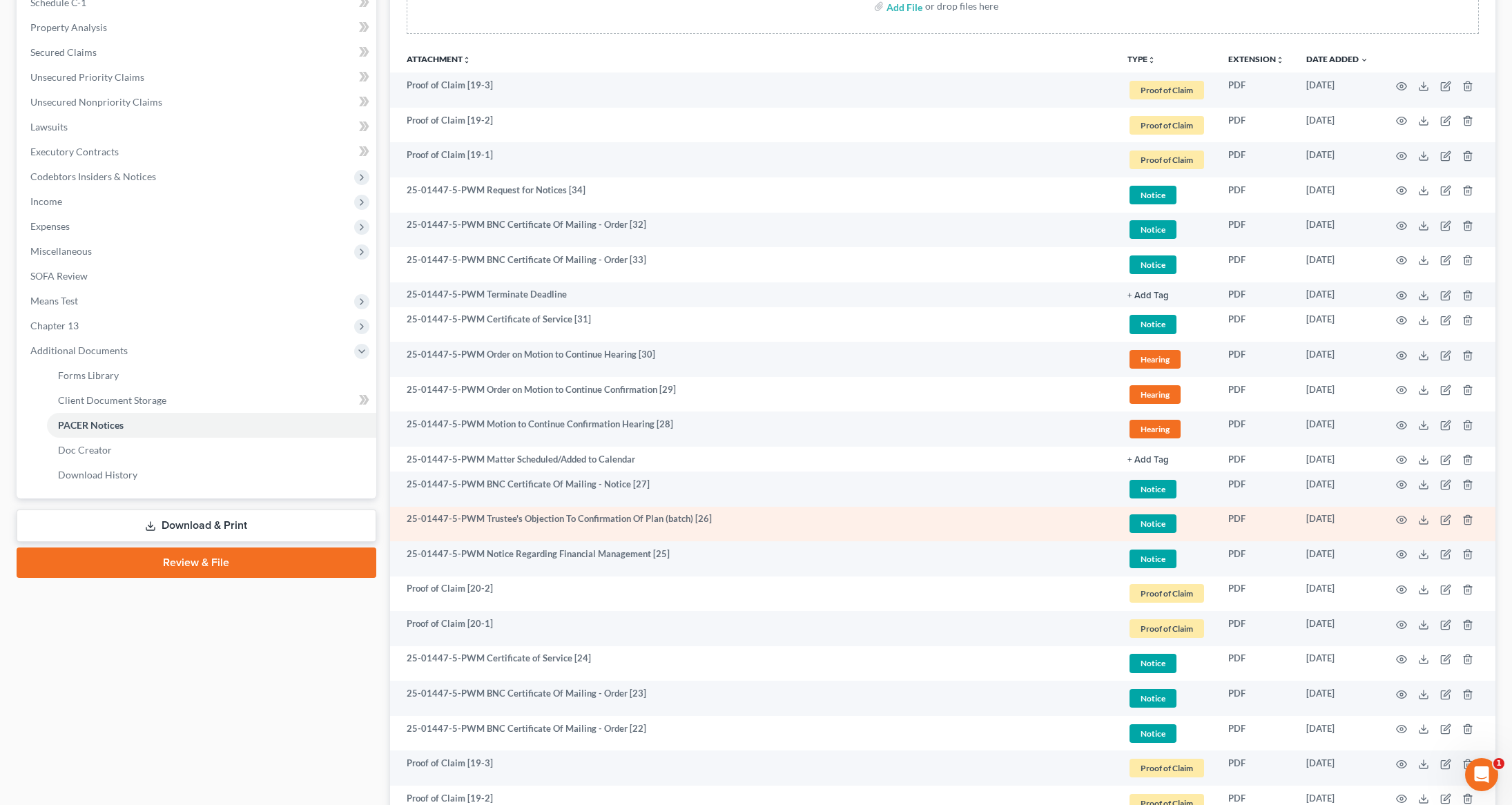
scroll to position [279, 0]
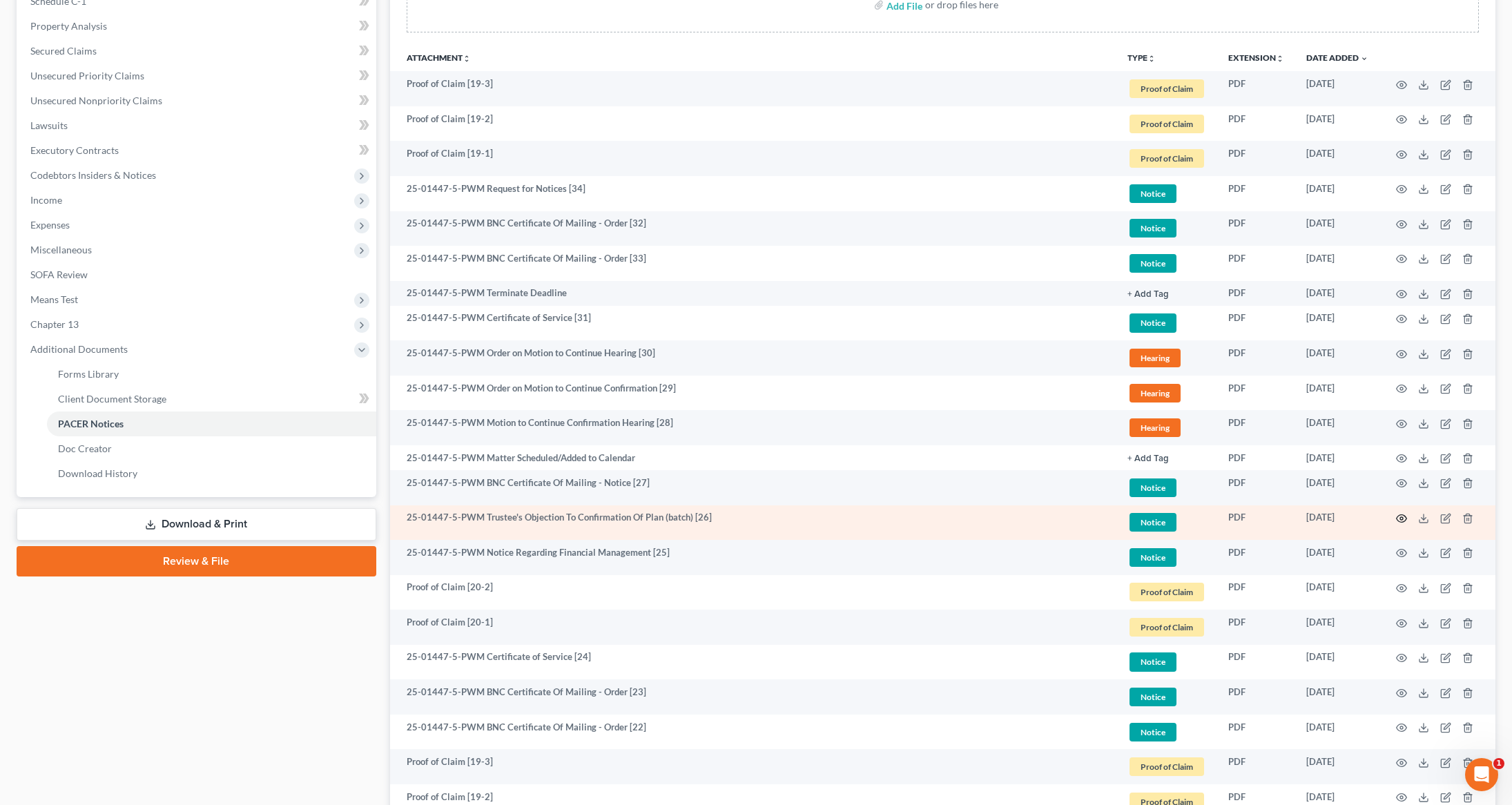
click at [1405, 518] on icon "button" at bounding box center [1402, 518] width 11 height 11
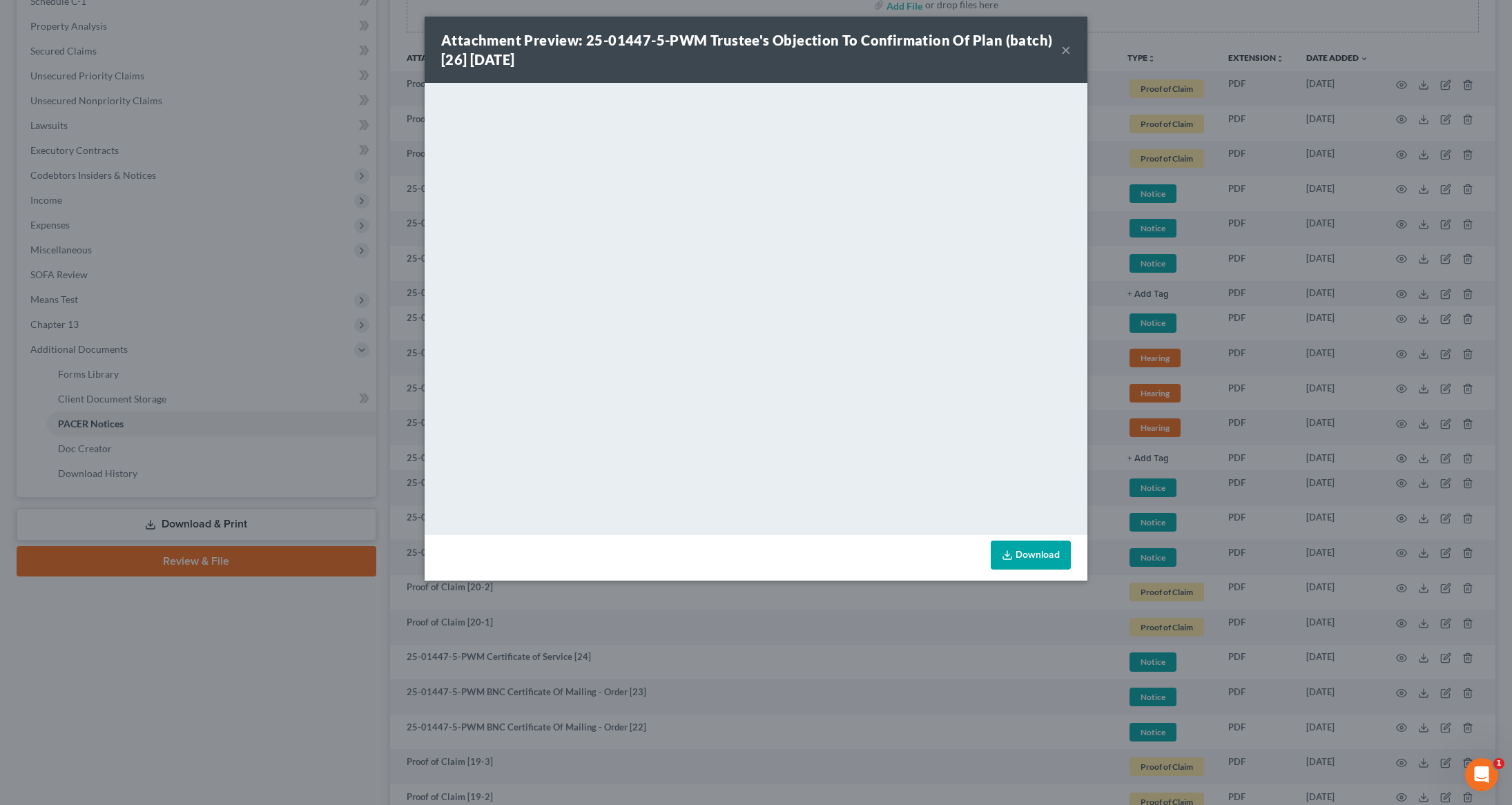
click at [1066, 48] on button "×" at bounding box center [1066, 50] width 10 height 17
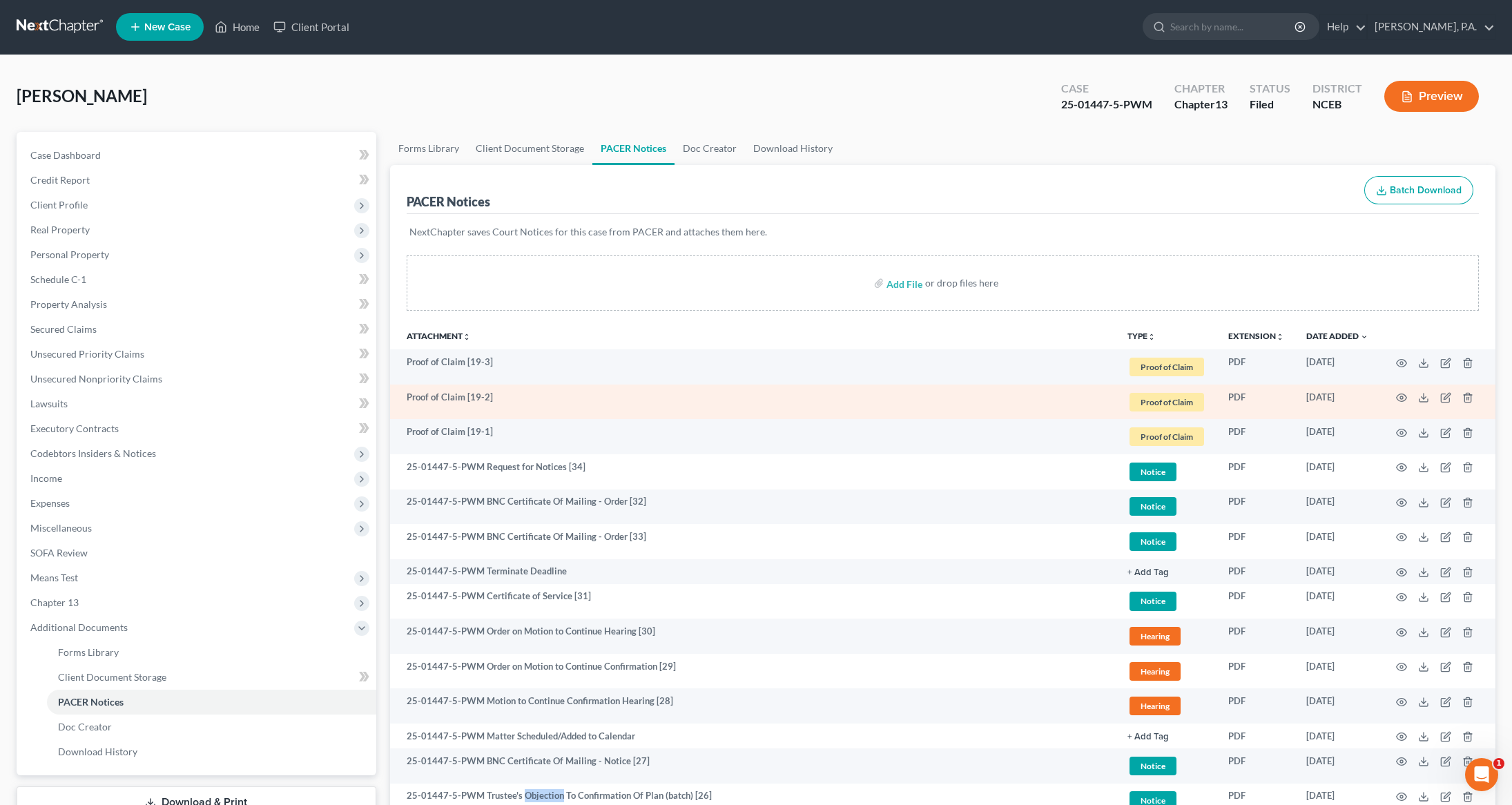
scroll to position [0, 0]
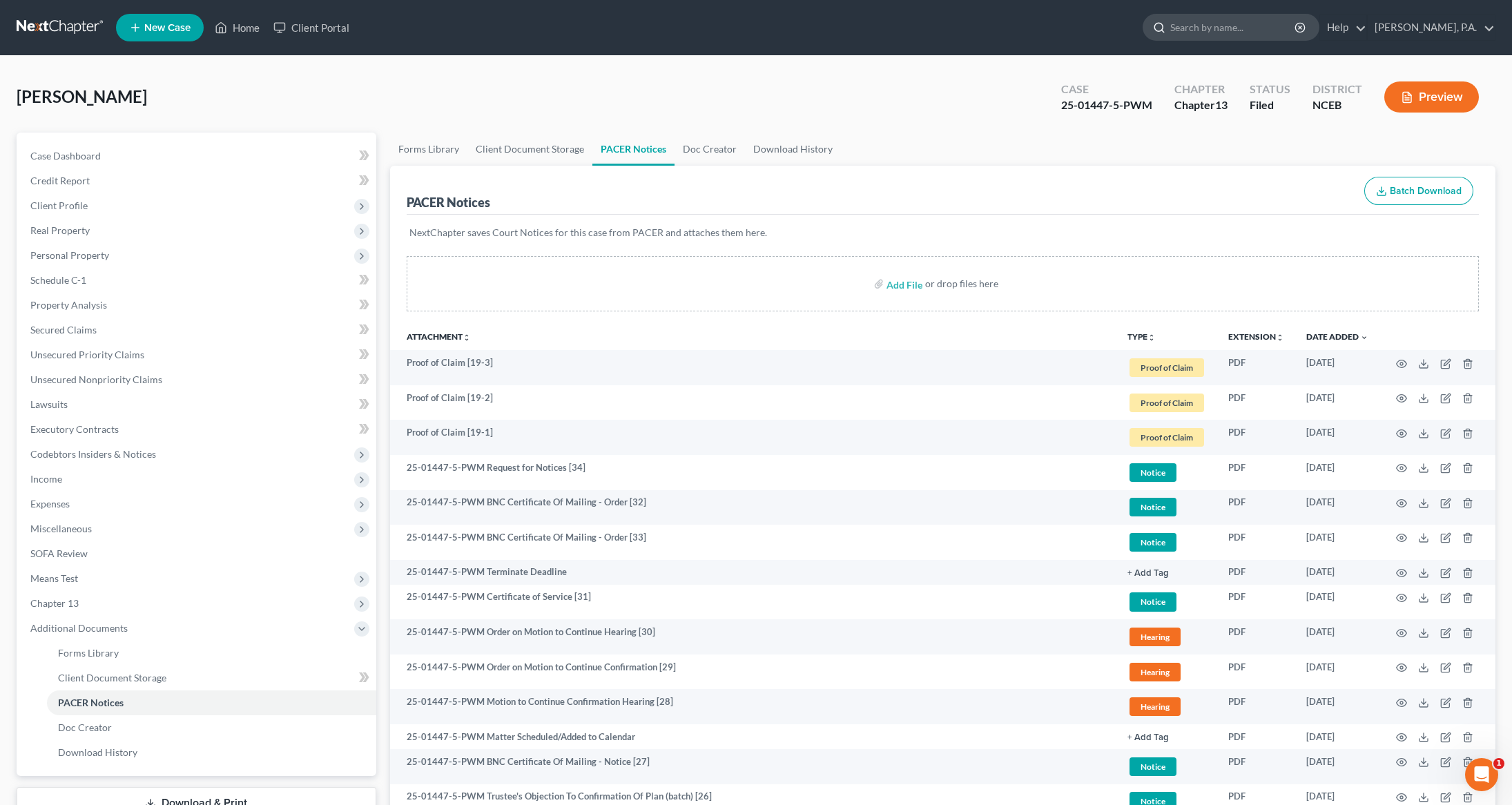
click at [1235, 30] on input "search" at bounding box center [1233, 27] width 126 height 26
type input "gilbert"
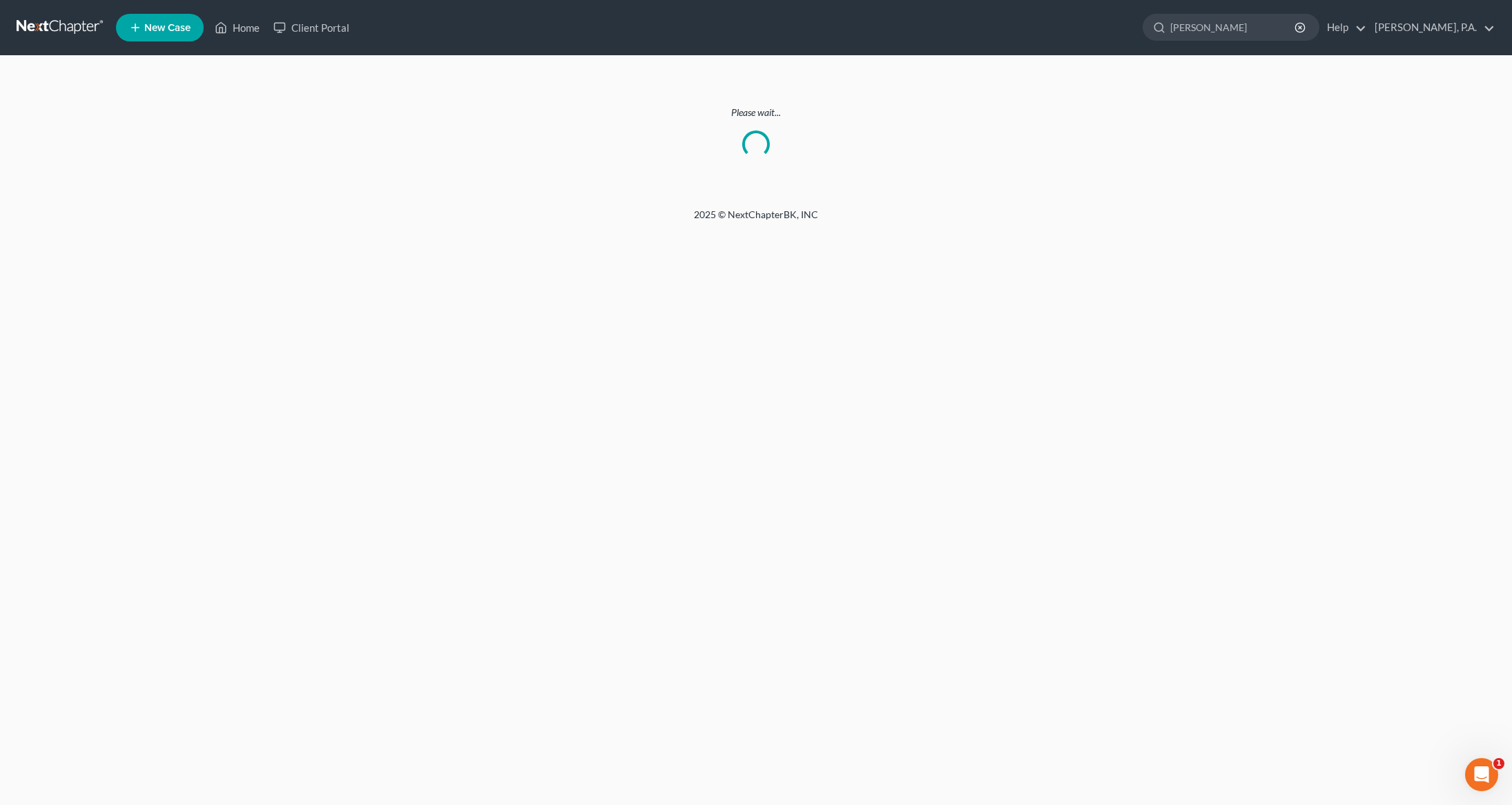
click at [45, 37] on link at bounding box center [61, 27] width 89 height 25
click at [1227, 29] on input "search" at bounding box center [1233, 27] width 126 height 26
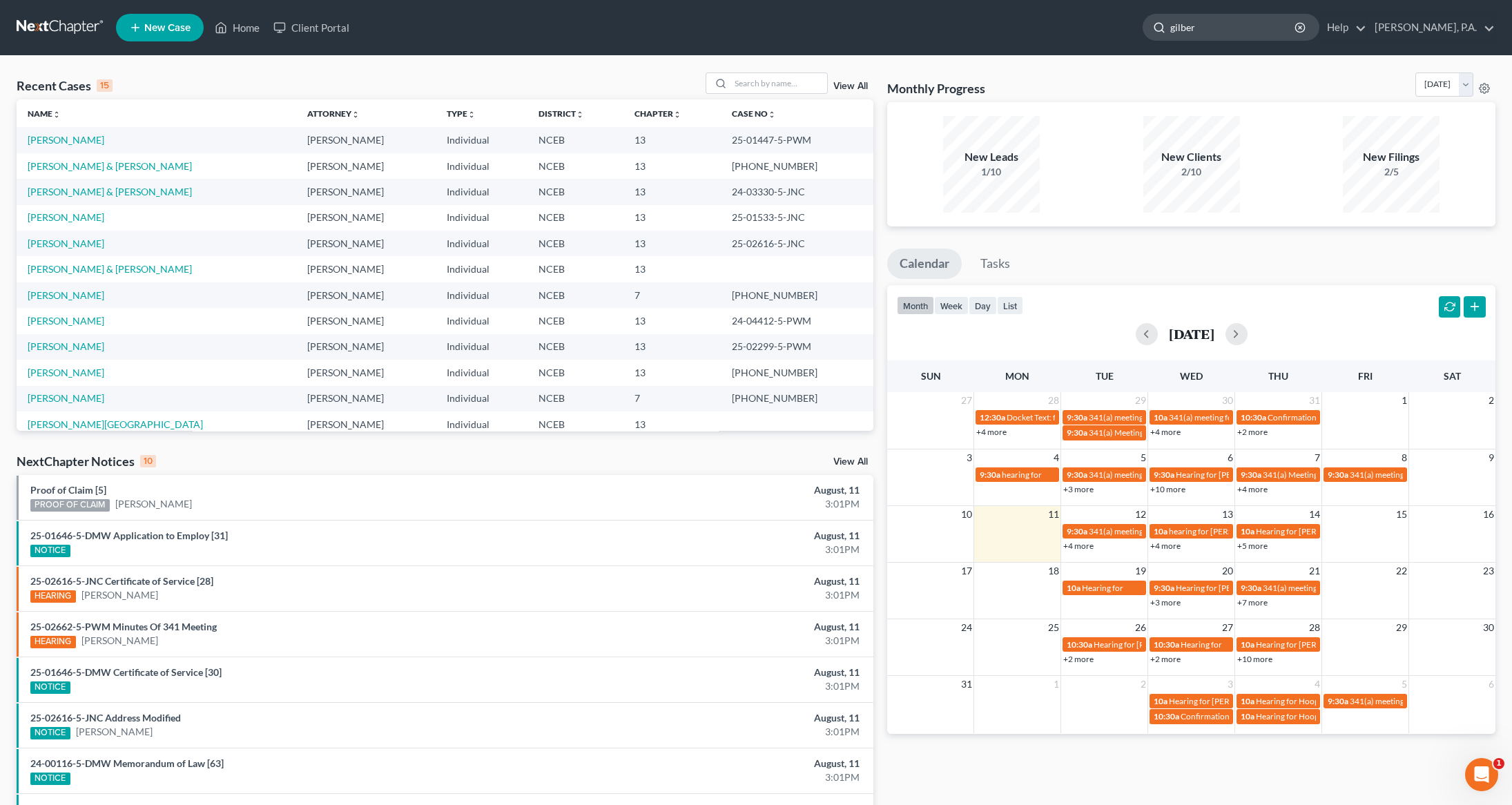
type input "[PERSON_NAME]"
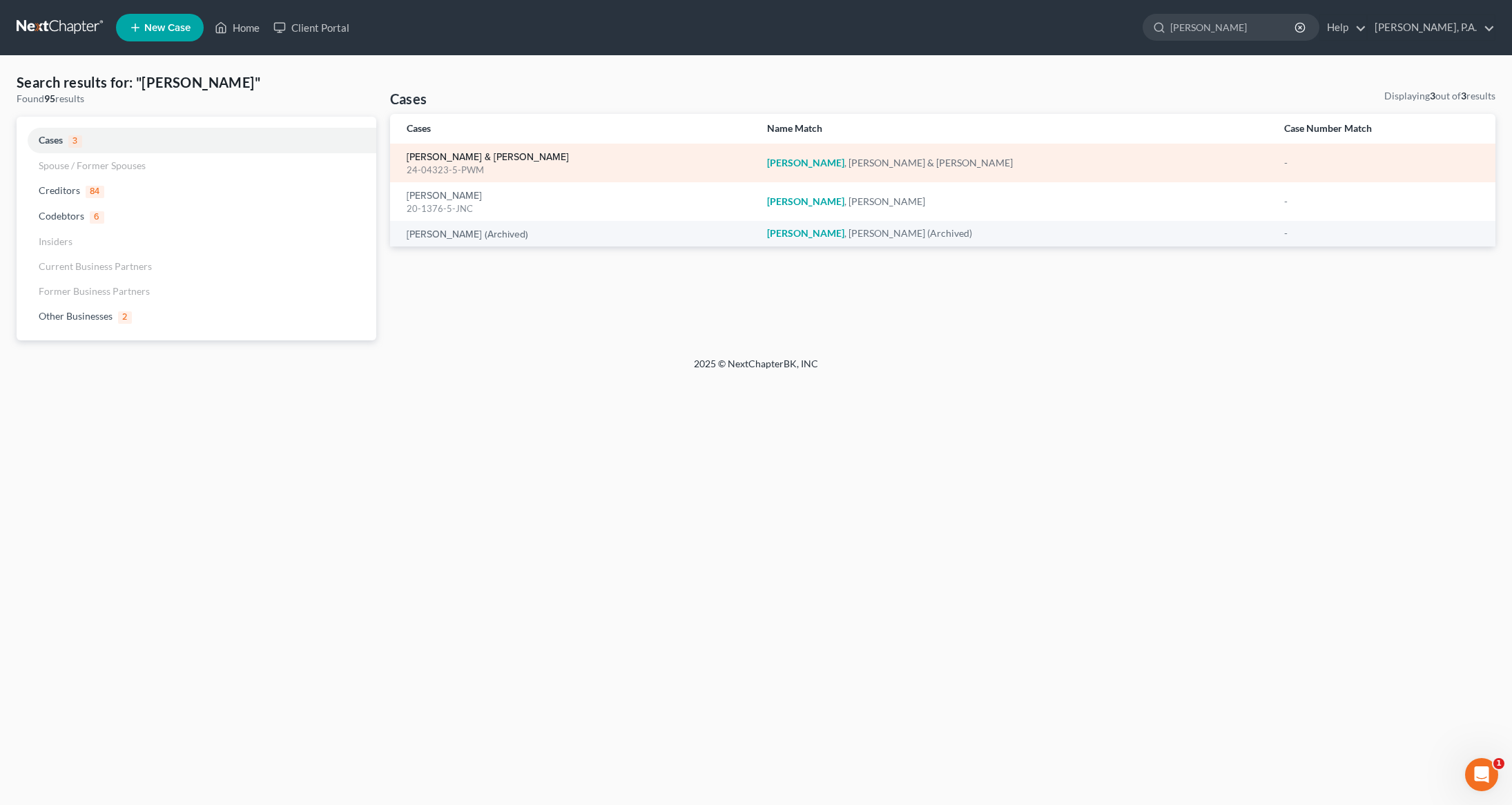
click at [446, 157] on link "[PERSON_NAME] & [PERSON_NAME]" at bounding box center [487, 157] width 162 height 10
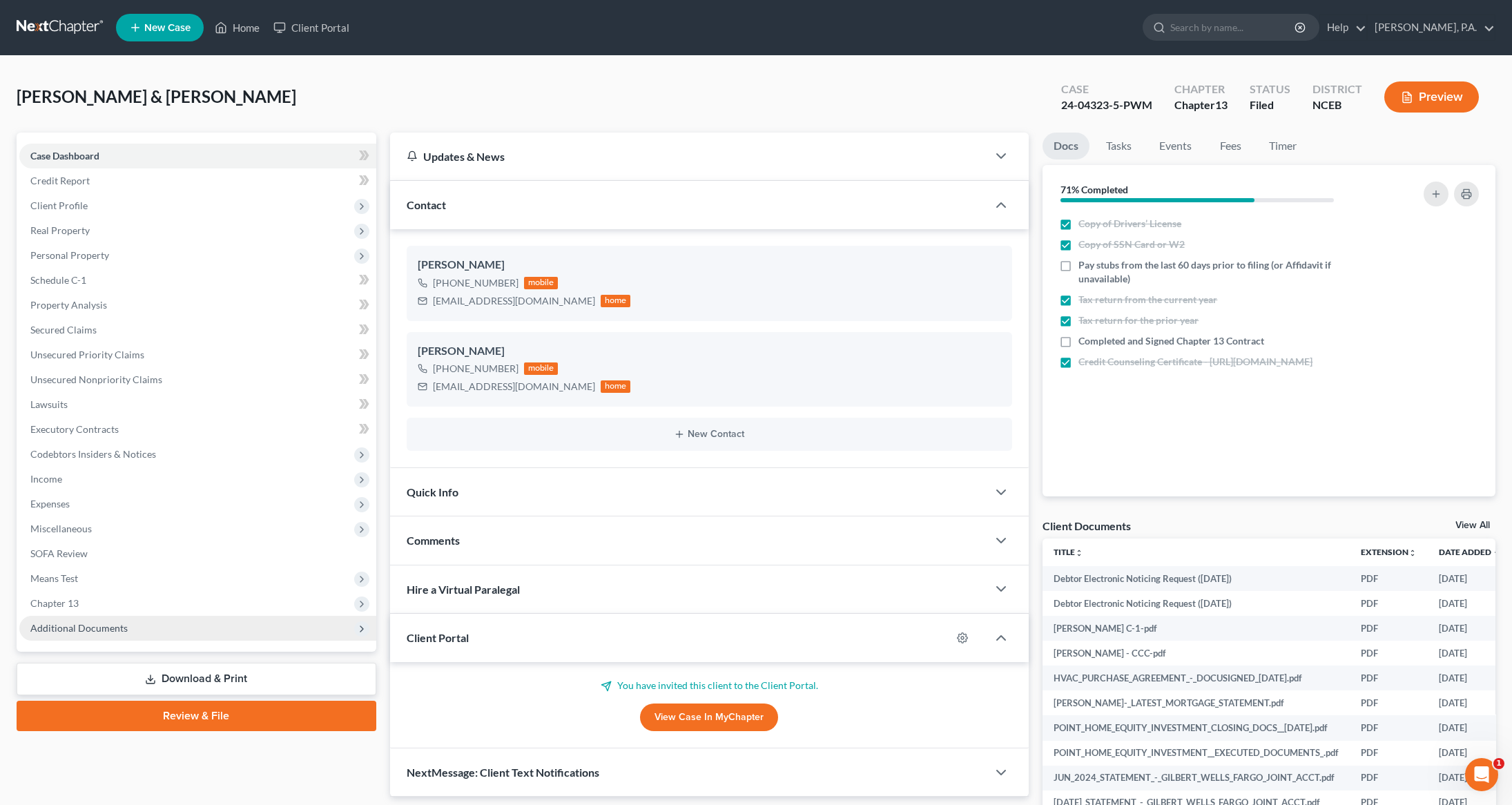
click at [69, 637] on span "Additional Documents" at bounding box center [197, 628] width 357 height 25
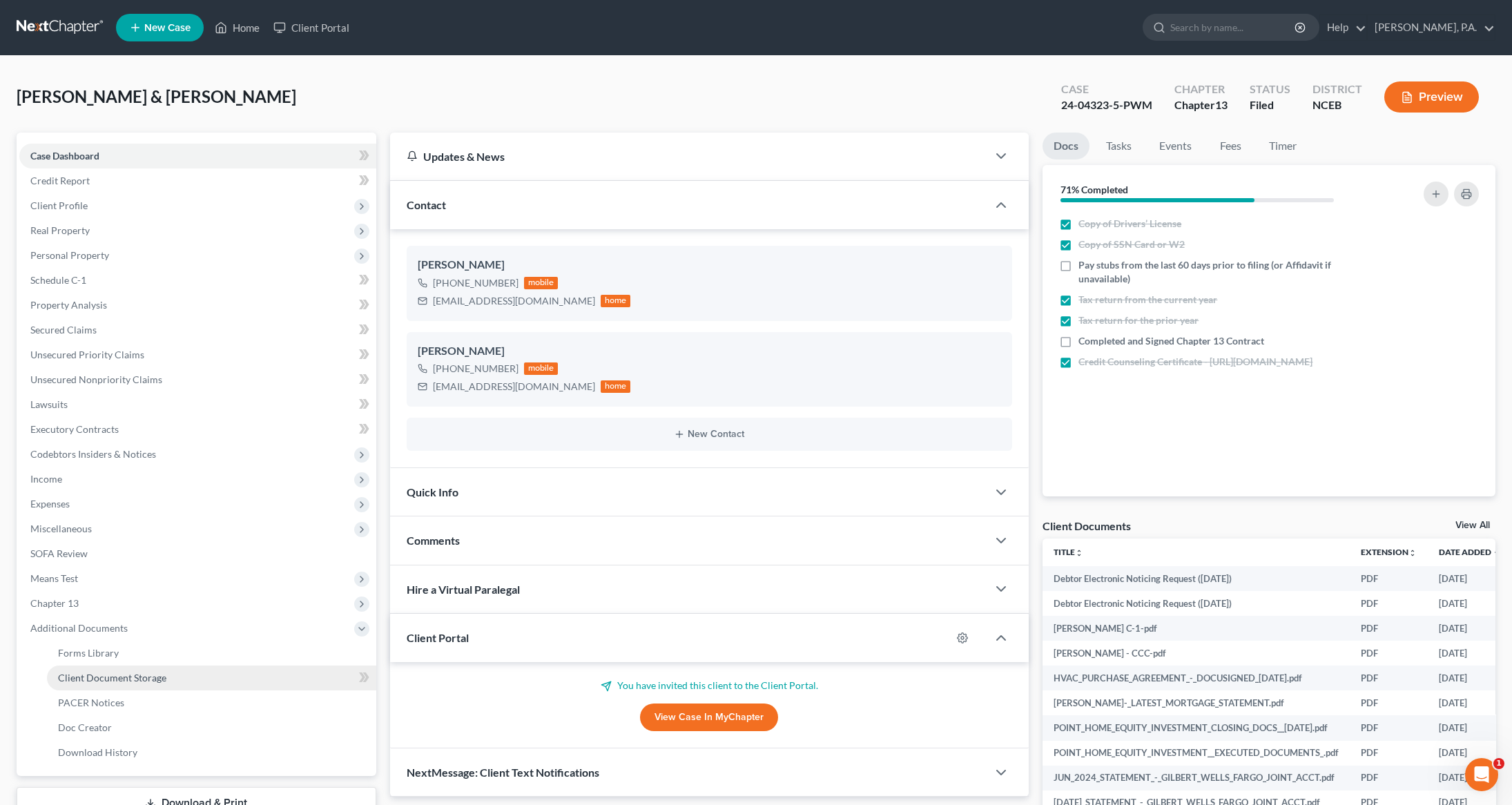
click at [85, 672] on span "Client Document Storage" at bounding box center [113, 677] width 109 height 12
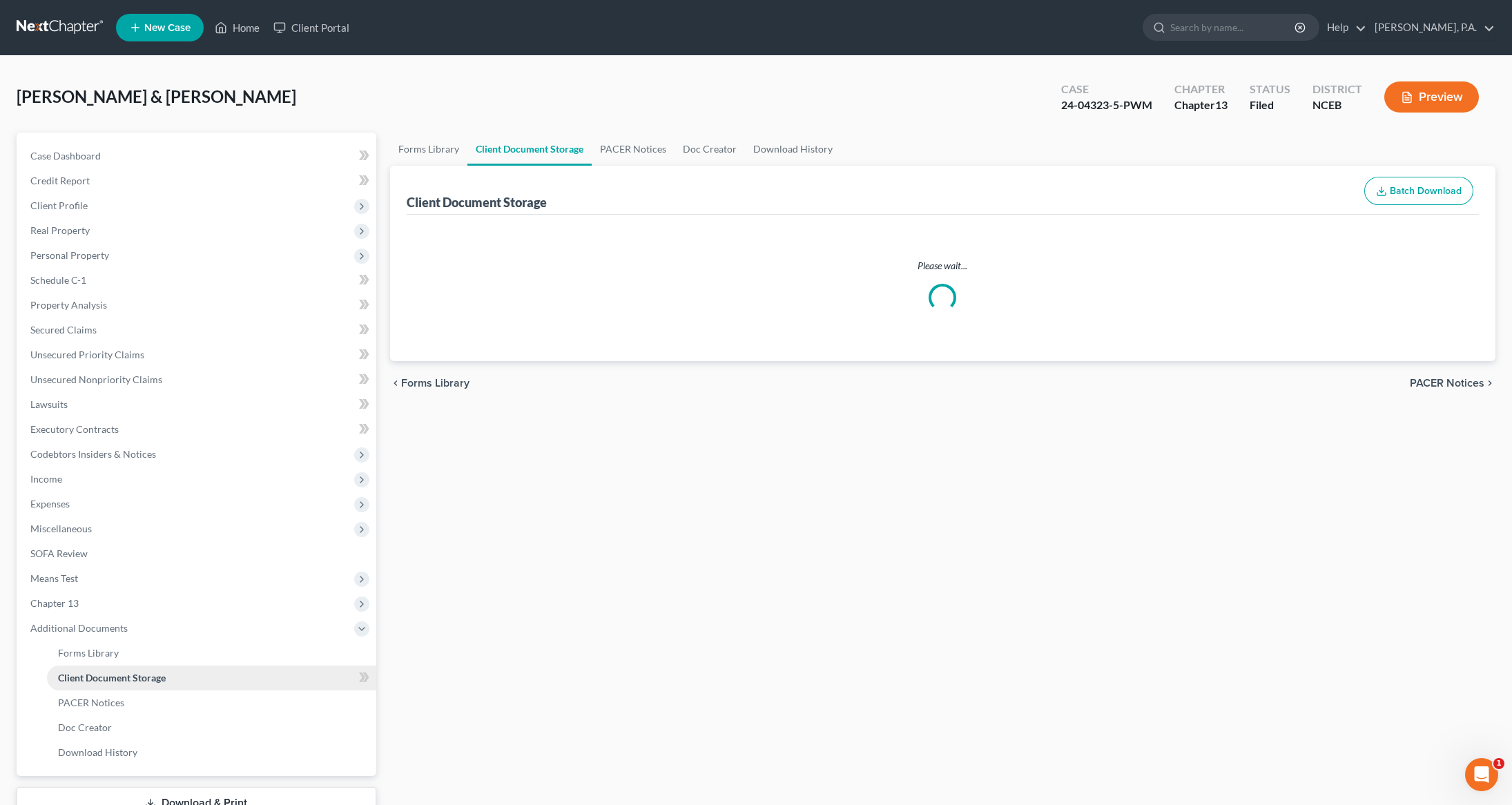
select select "0"
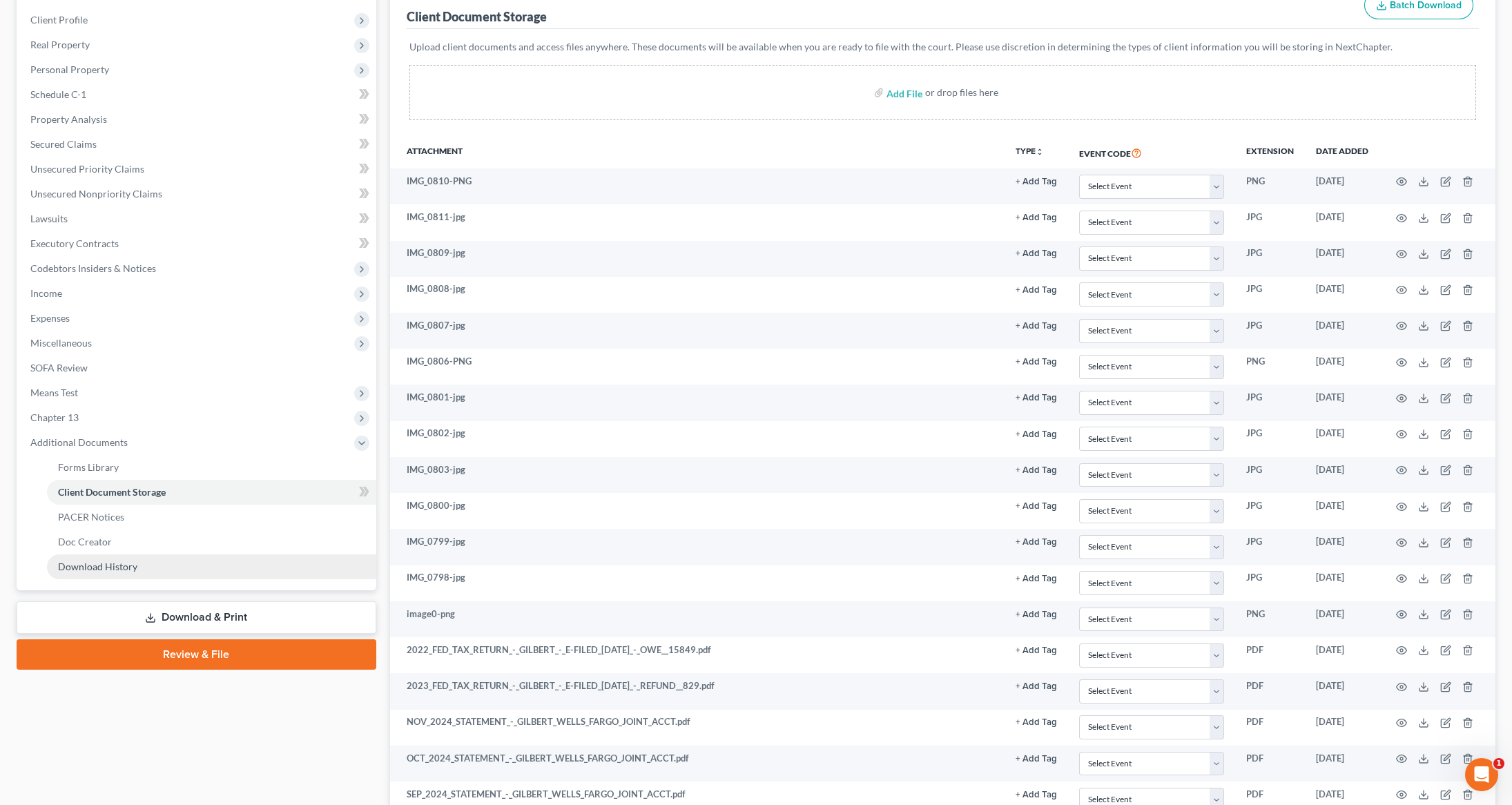
scroll to position [203, 0]
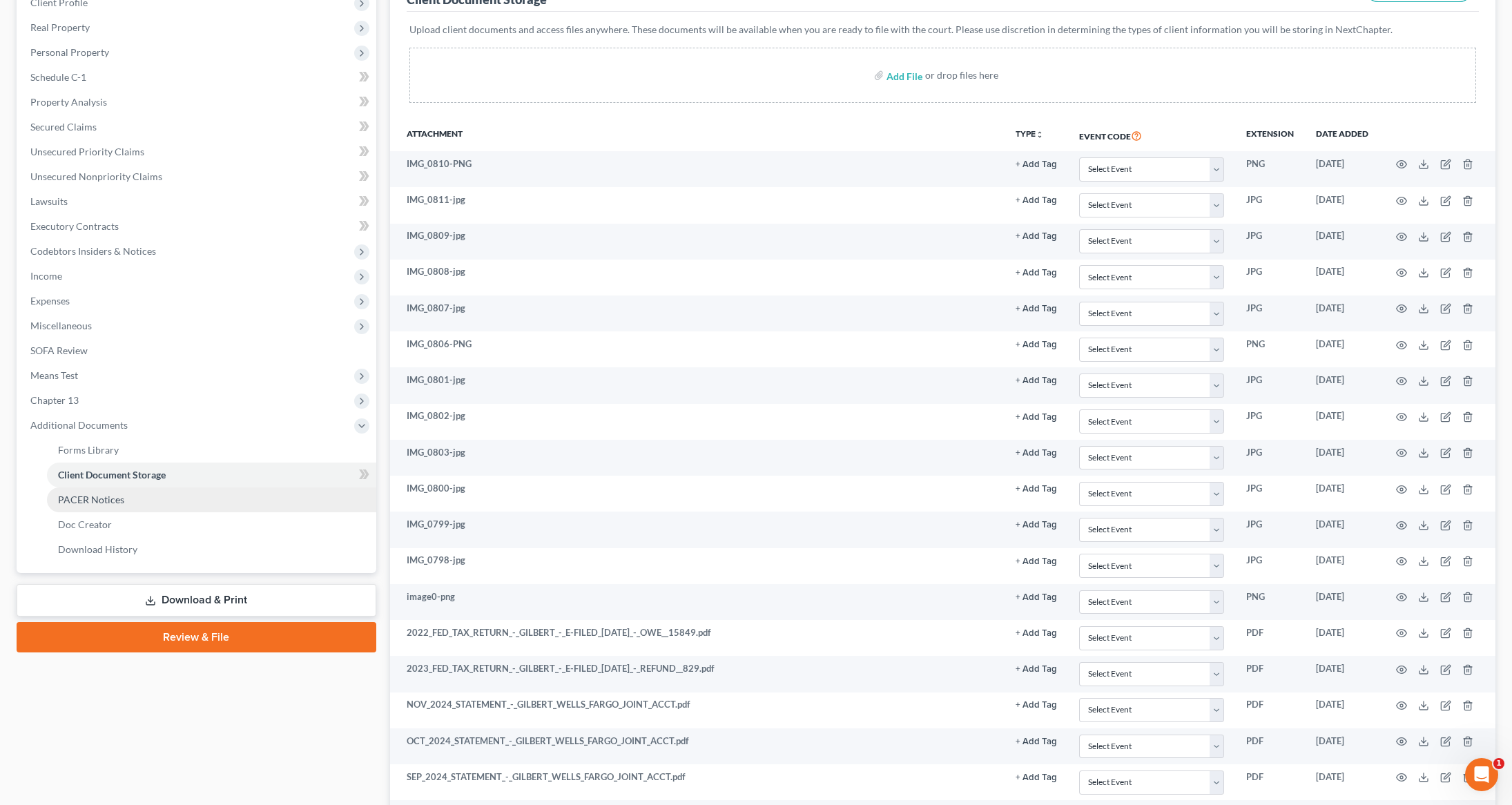
click at [91, 498] on span "PACER Notices" at bounding box center [91, 499] width 66 height 12
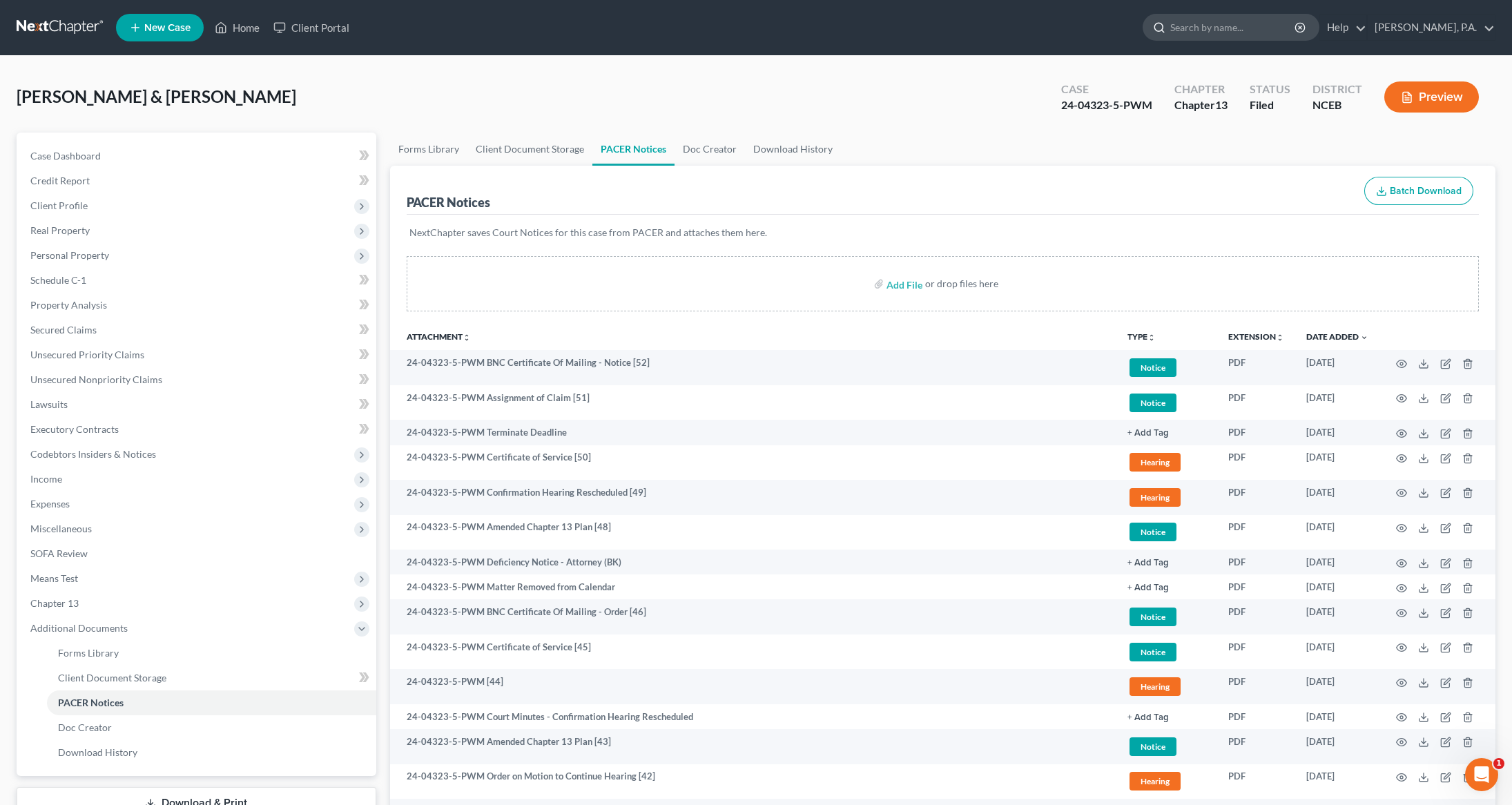
click at [1248, 28] on input "search" at bounding box center [1233, 27] width 126 height 26
type input "c"
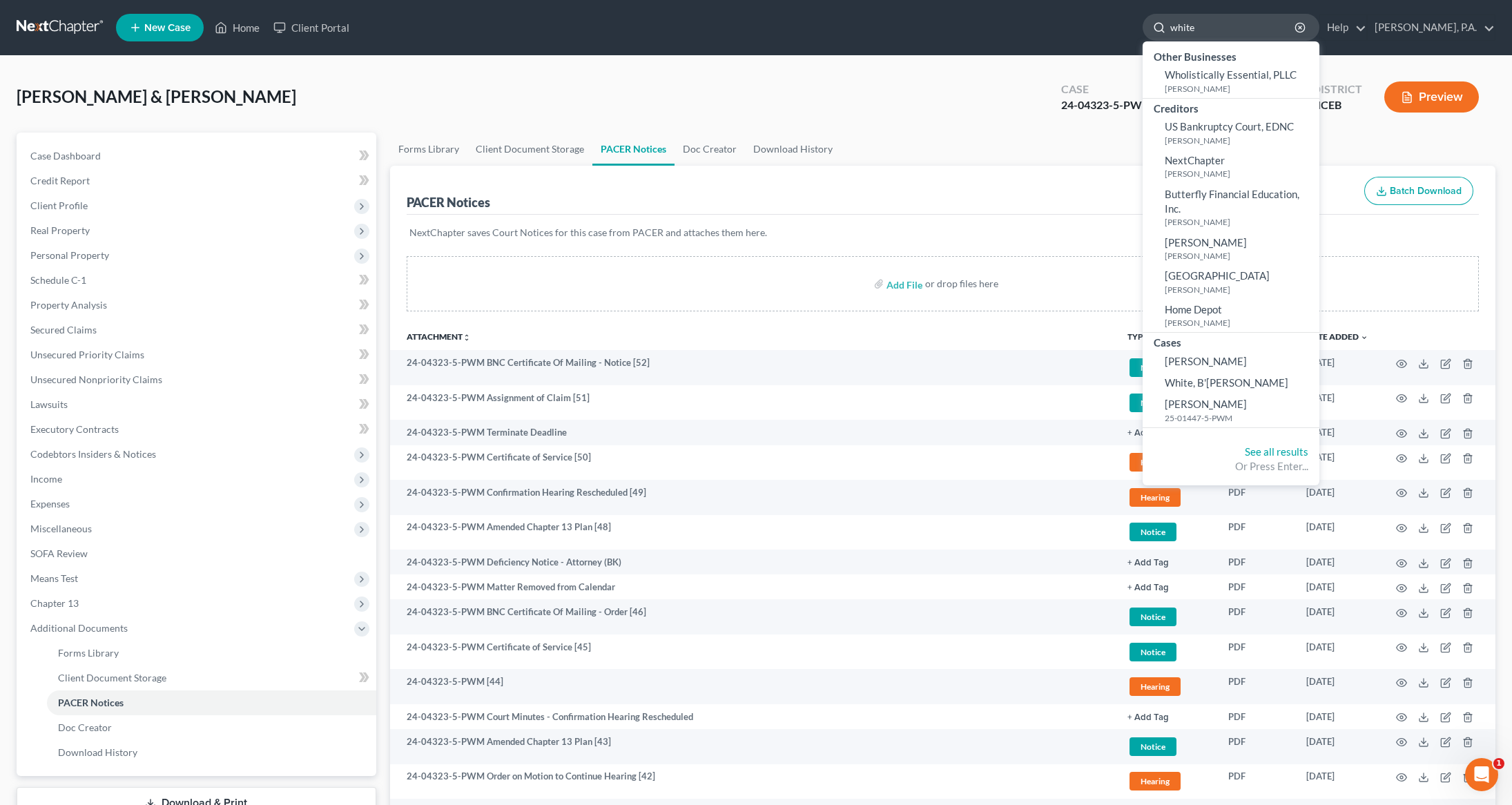
drag, startPoint x: 1276, startPoint y: 27, endPoint x: 1197, endPoint y: 23, distance: 79.1
click at [1197, 23] on div "white" at bounding box center [1231, 27] width 177 height 27
type input "burton"
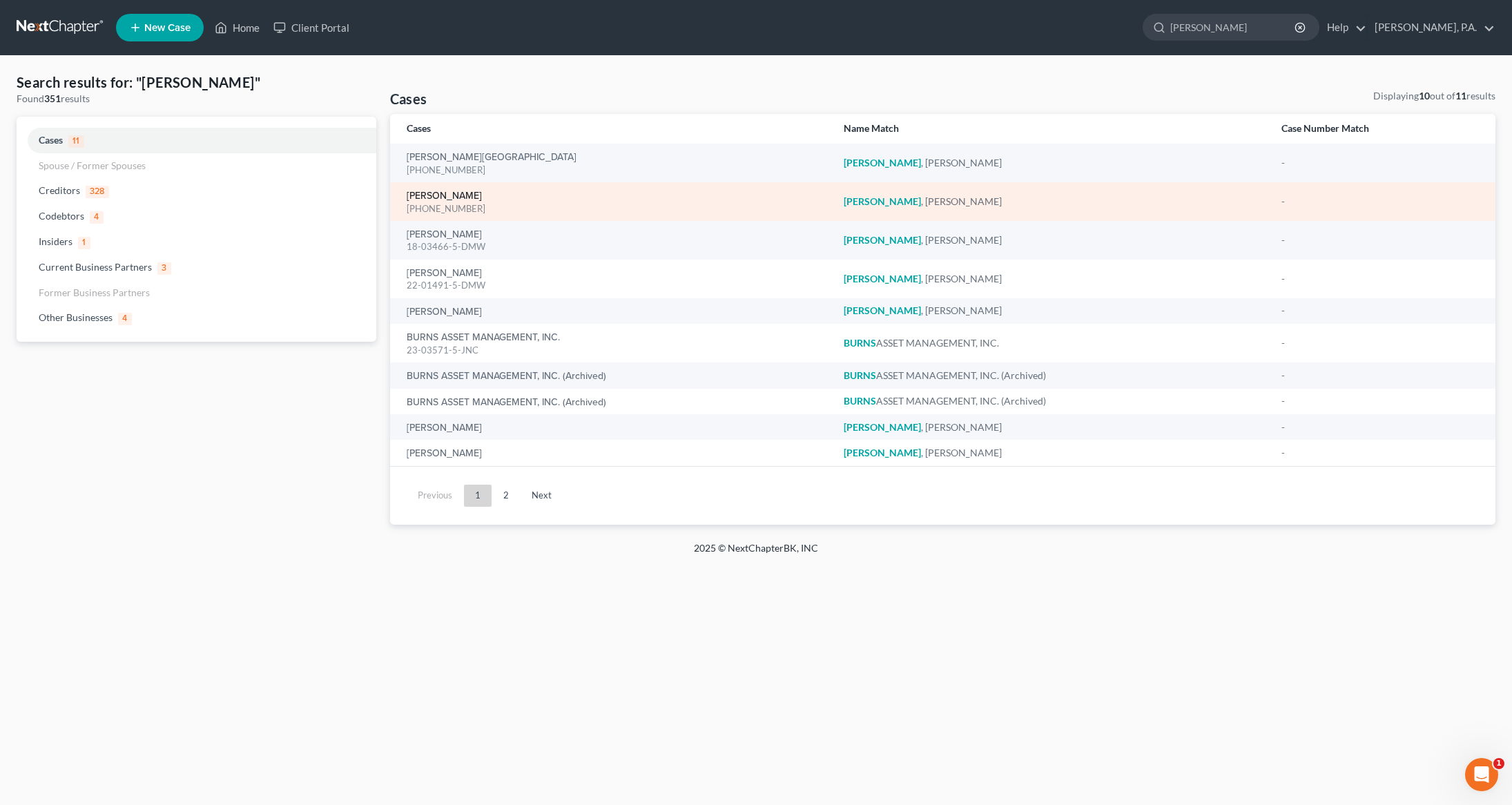
click at [441, 191] on link "Burton, Nicole" at bounding box center [444, 196] width 75 height 10
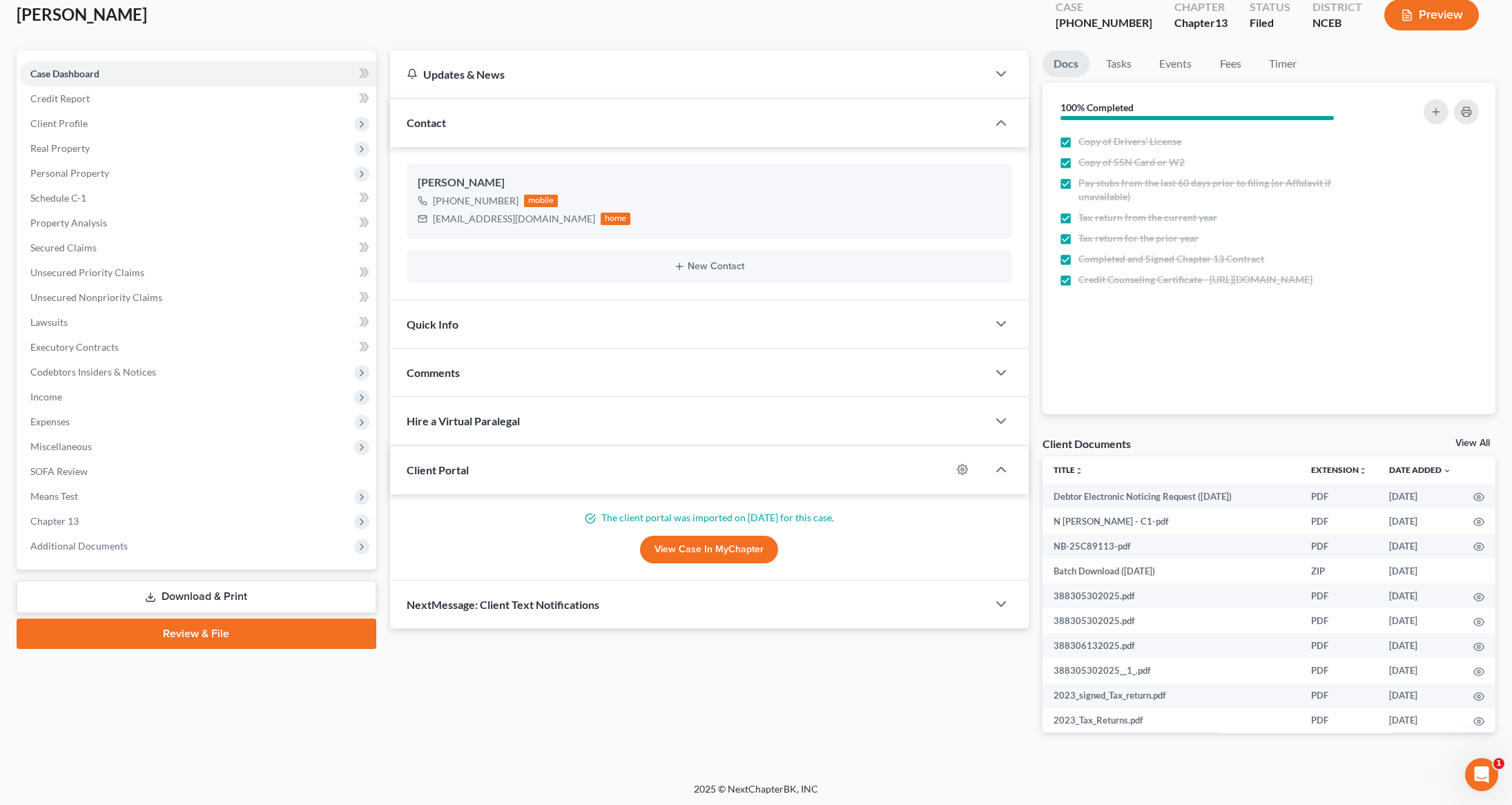
scroll to position [84, 0]
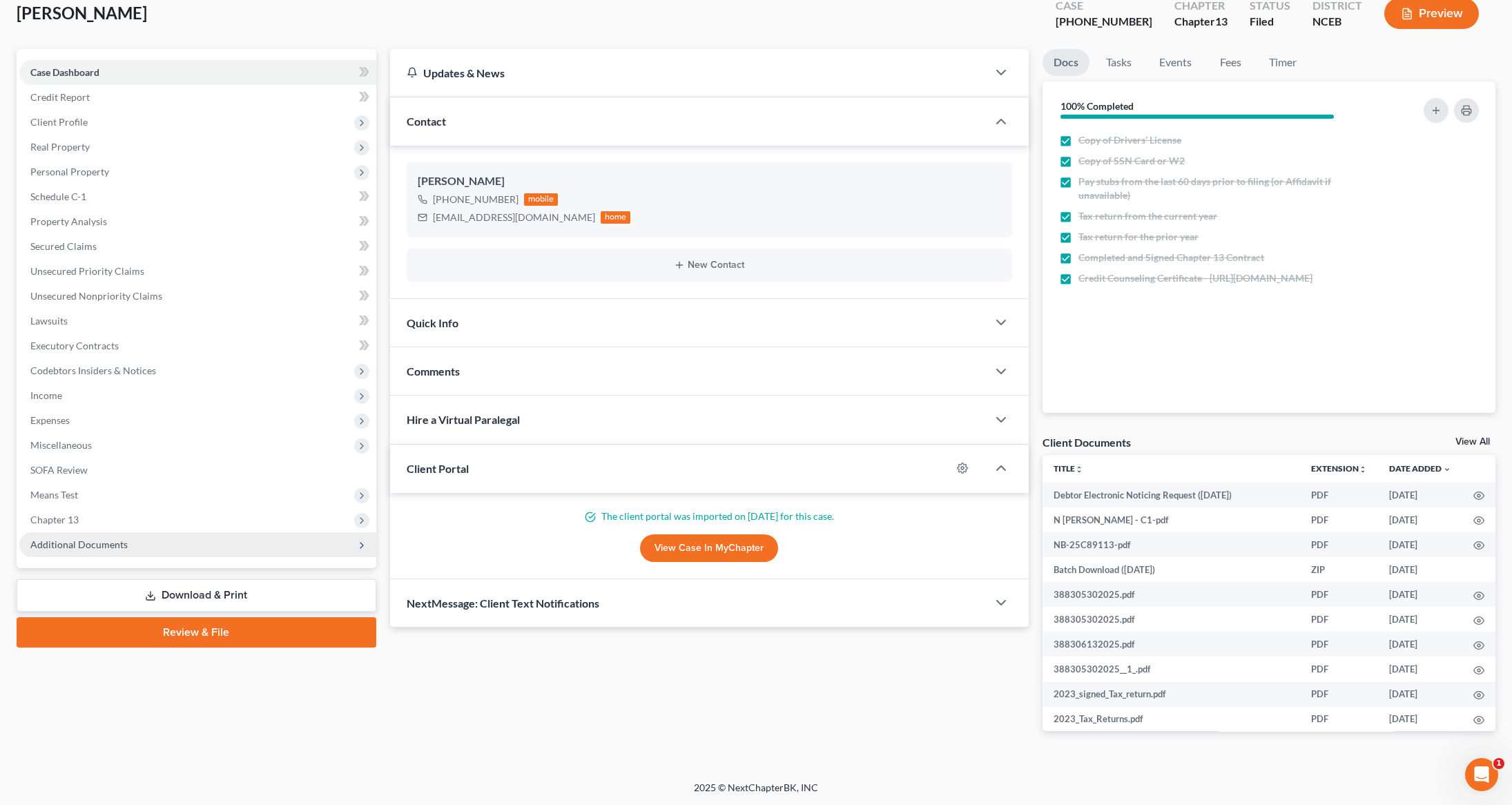
click at [133, 544] on span "Additional Documents" at bounding box center [197, 544] width 357 height 25
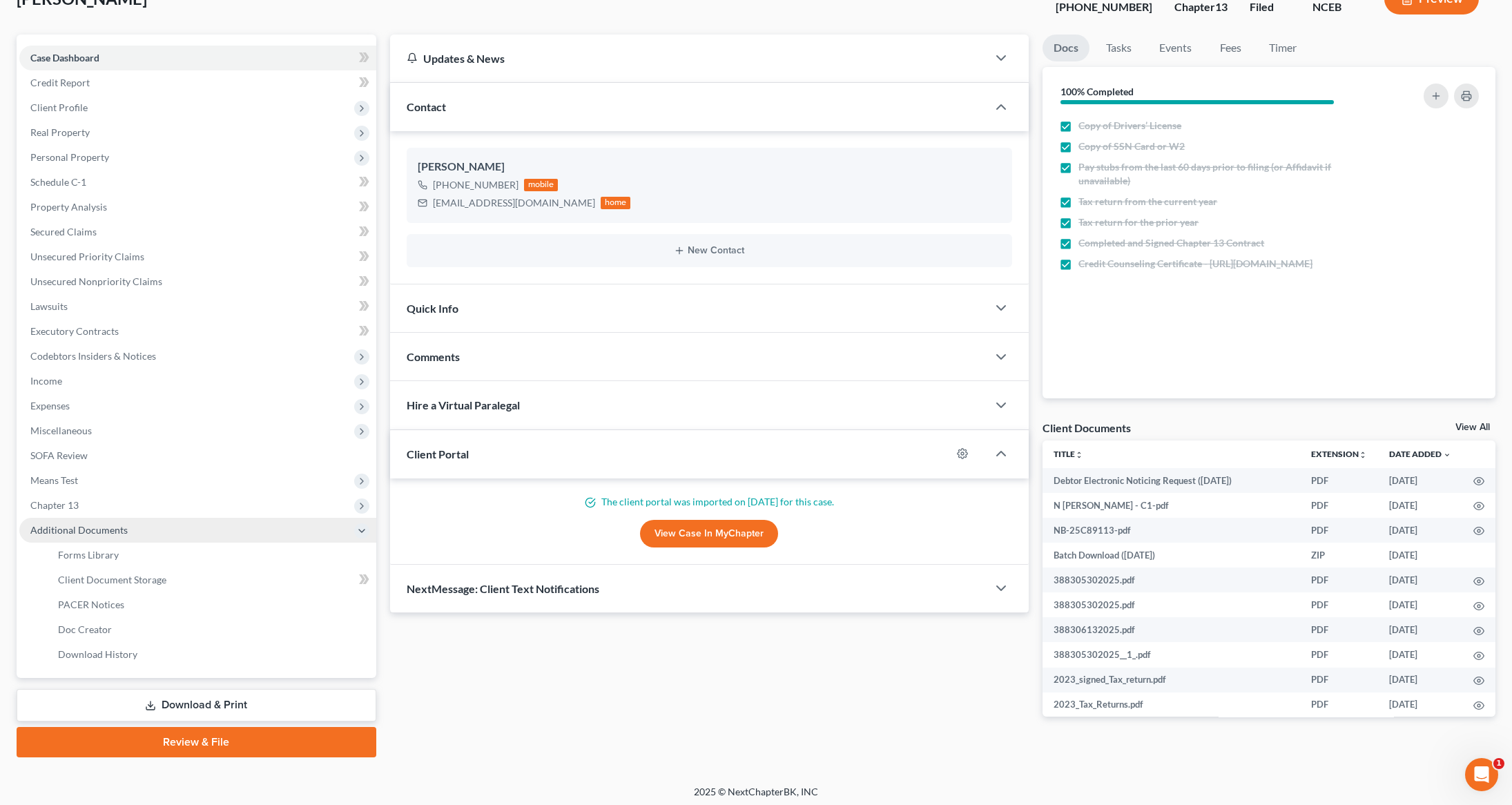
scroll to position [101, 0]
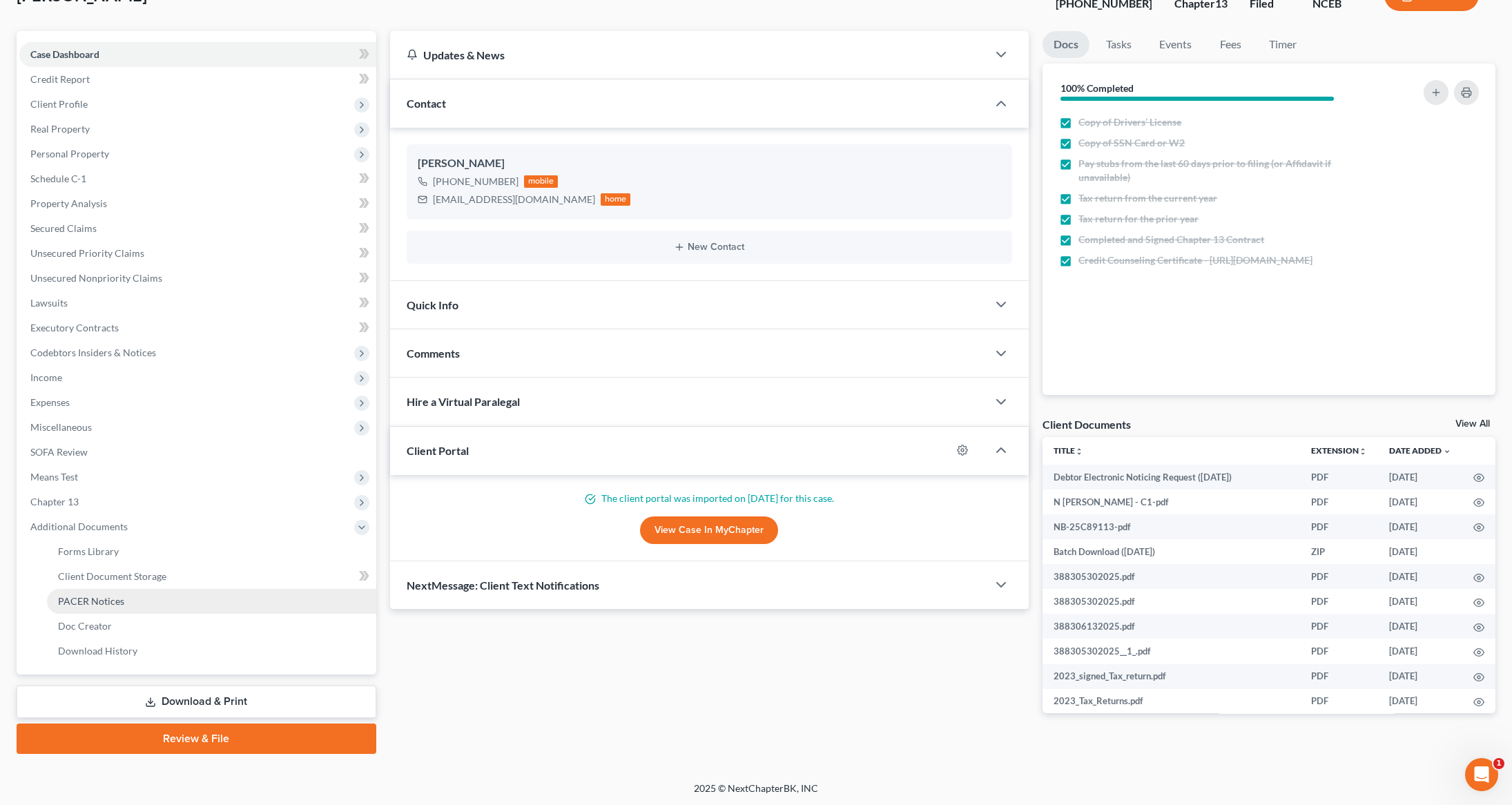
click at [81, 595] on span "PACER Notices" at bounding box center [91, 601] width 66 height 12
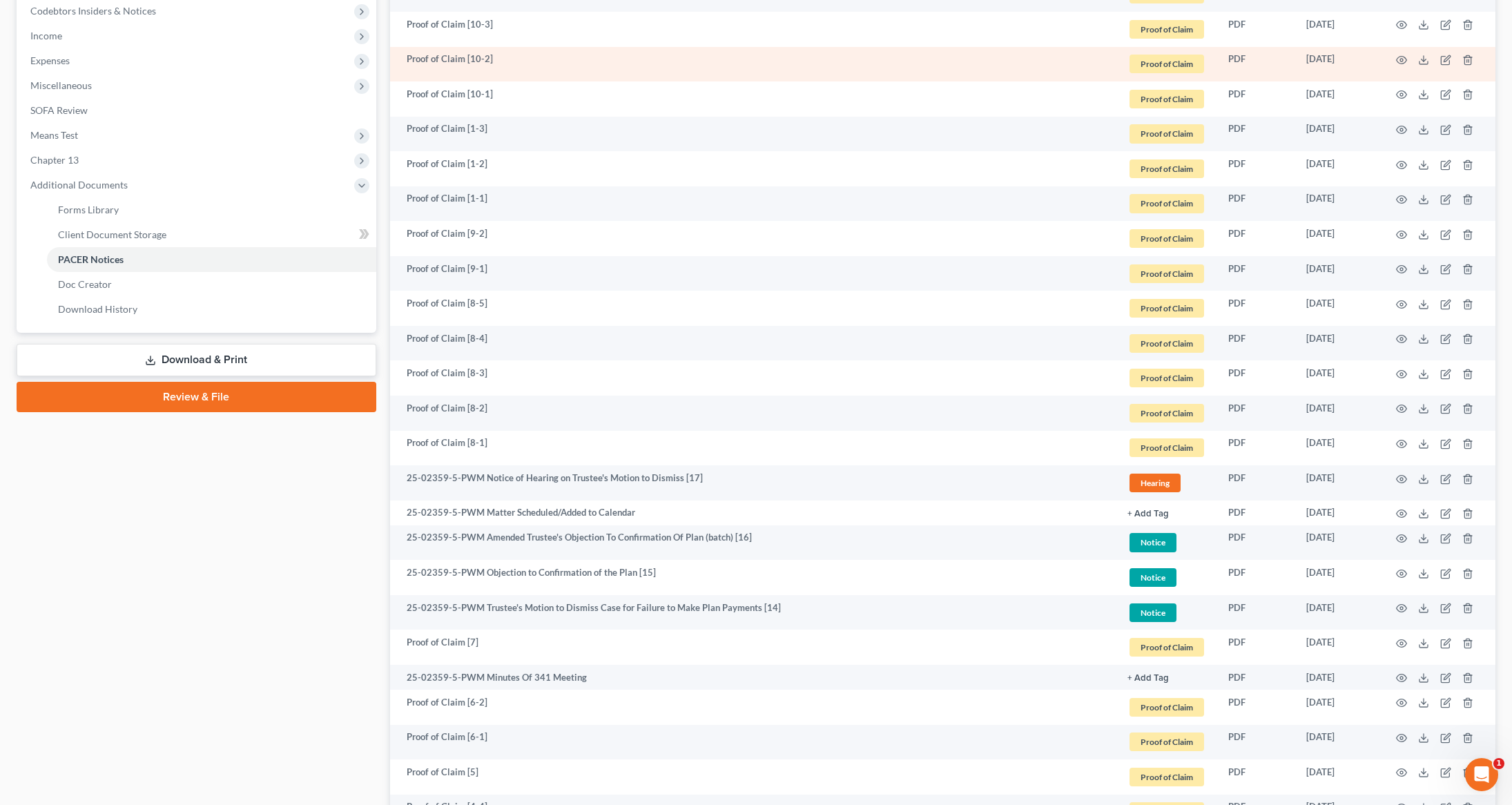
scroll to position [444, 0]
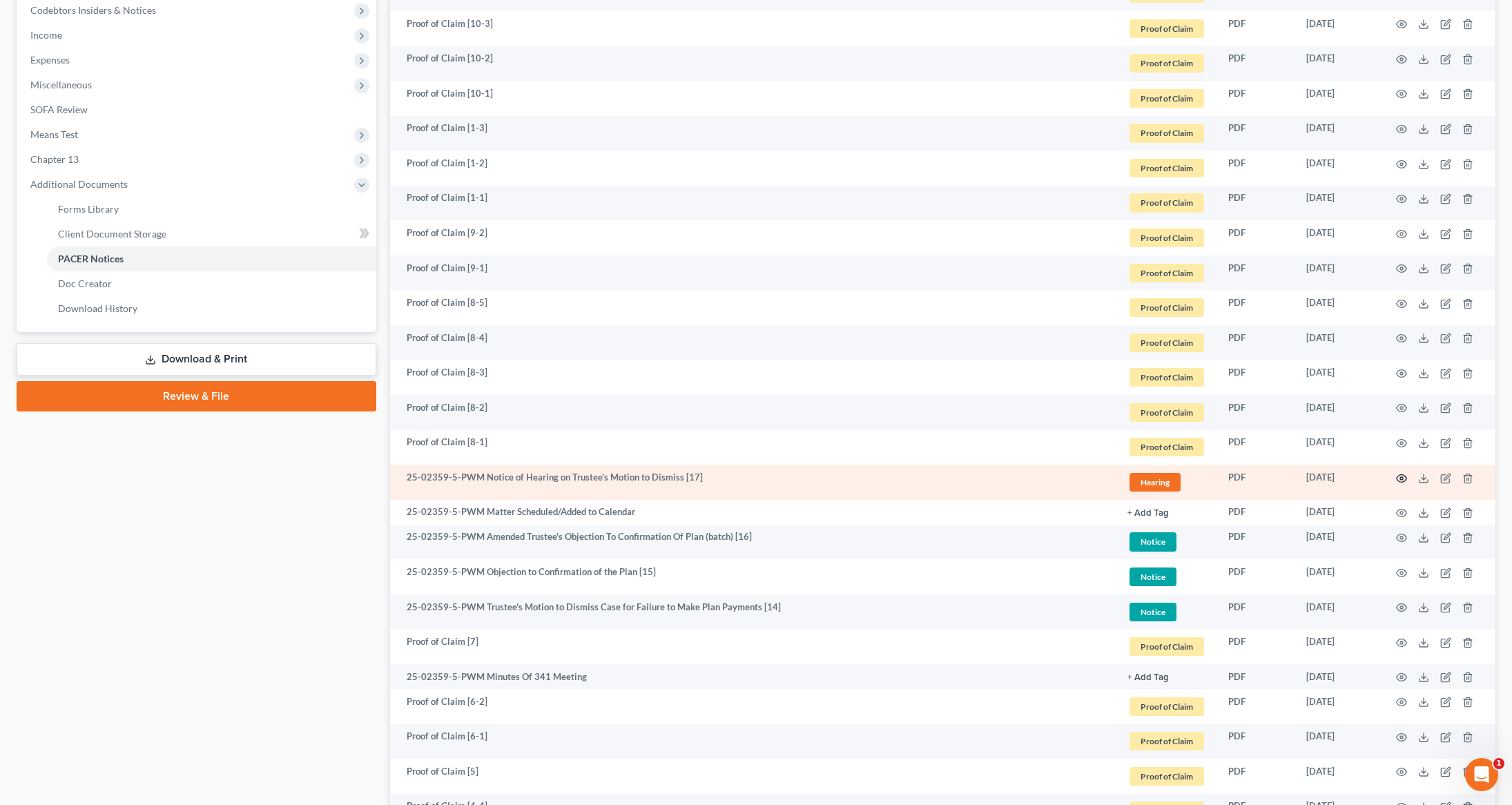
click at [1398, 474] on icon "button" at bounding box center [1402, 478] width 10 height 8
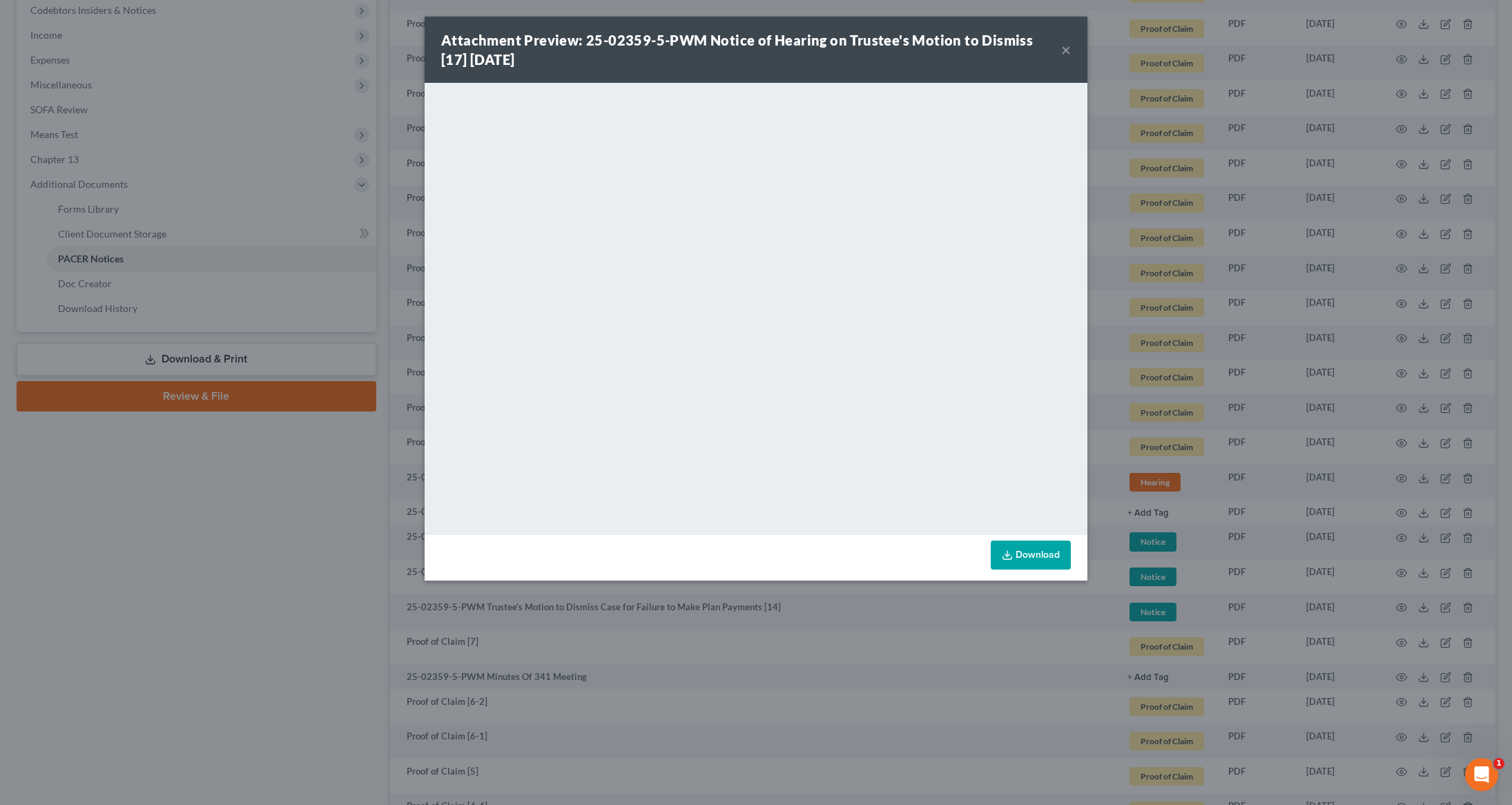
click at [1067, 50] on button "×" at bounding box center [1066, 50] width 10 height 17
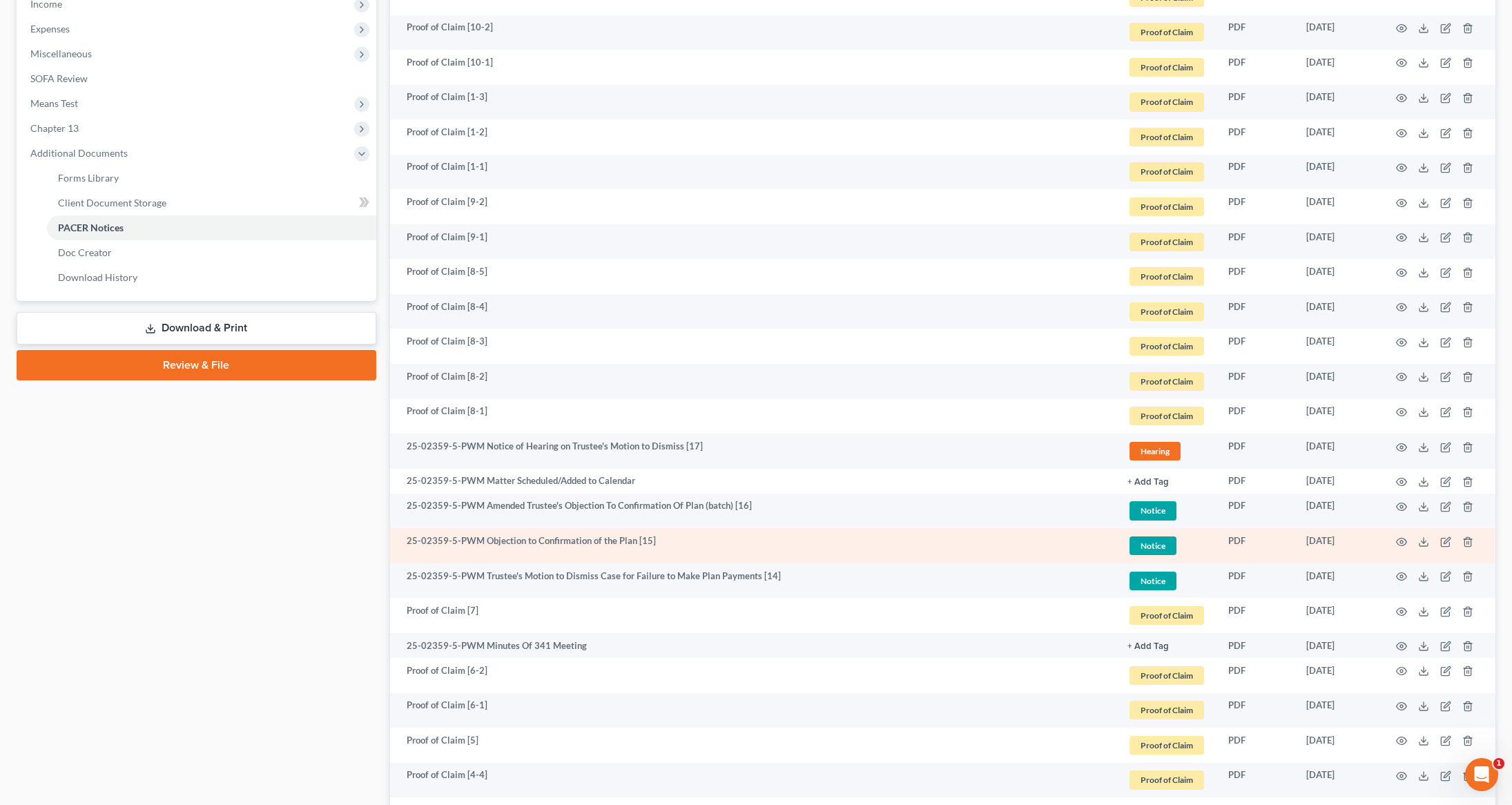
scroll to position [476, 0]
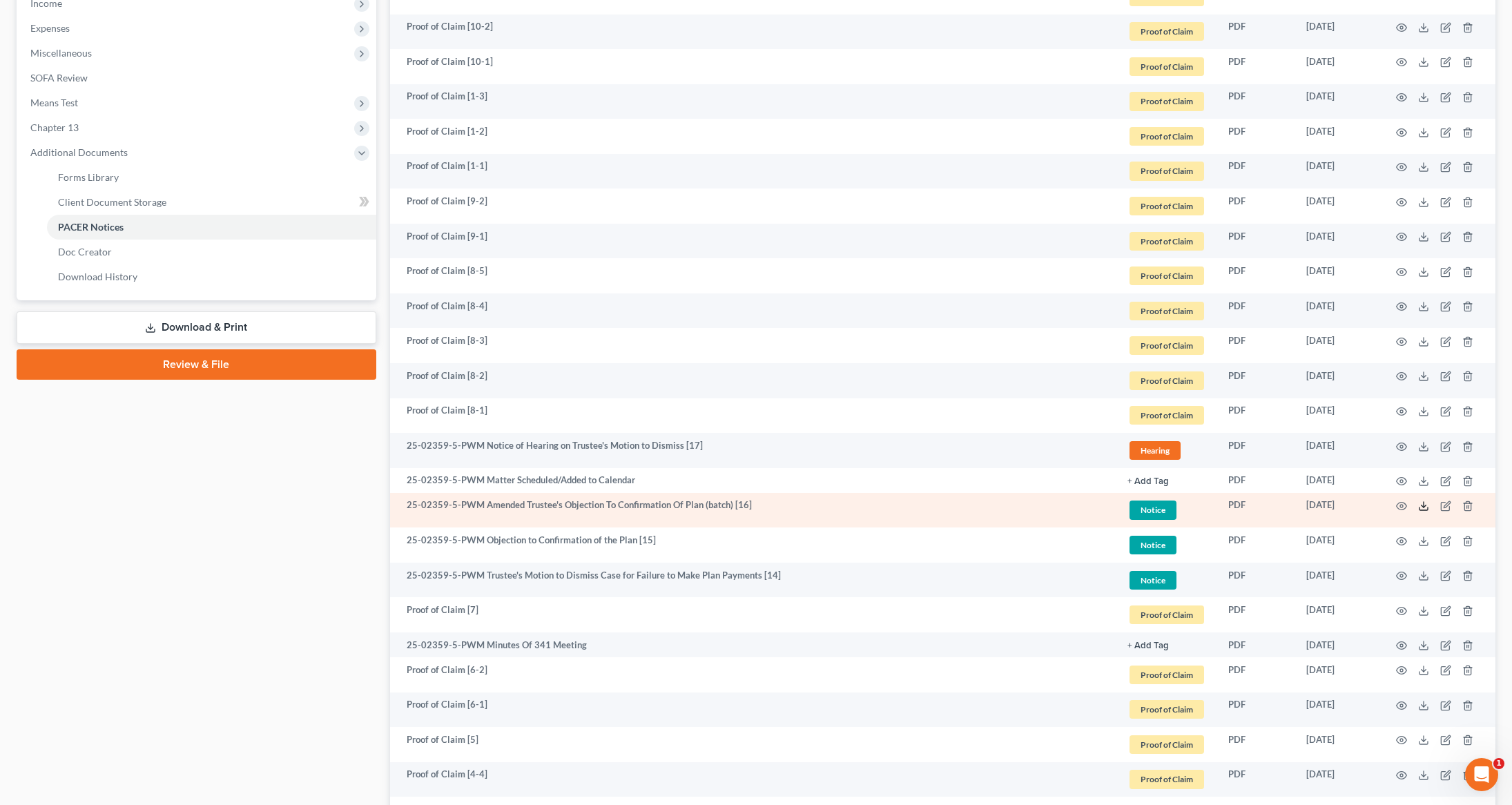
click at [1427, 508] on icon at bounding box center [1424, 506] width 11 height 11
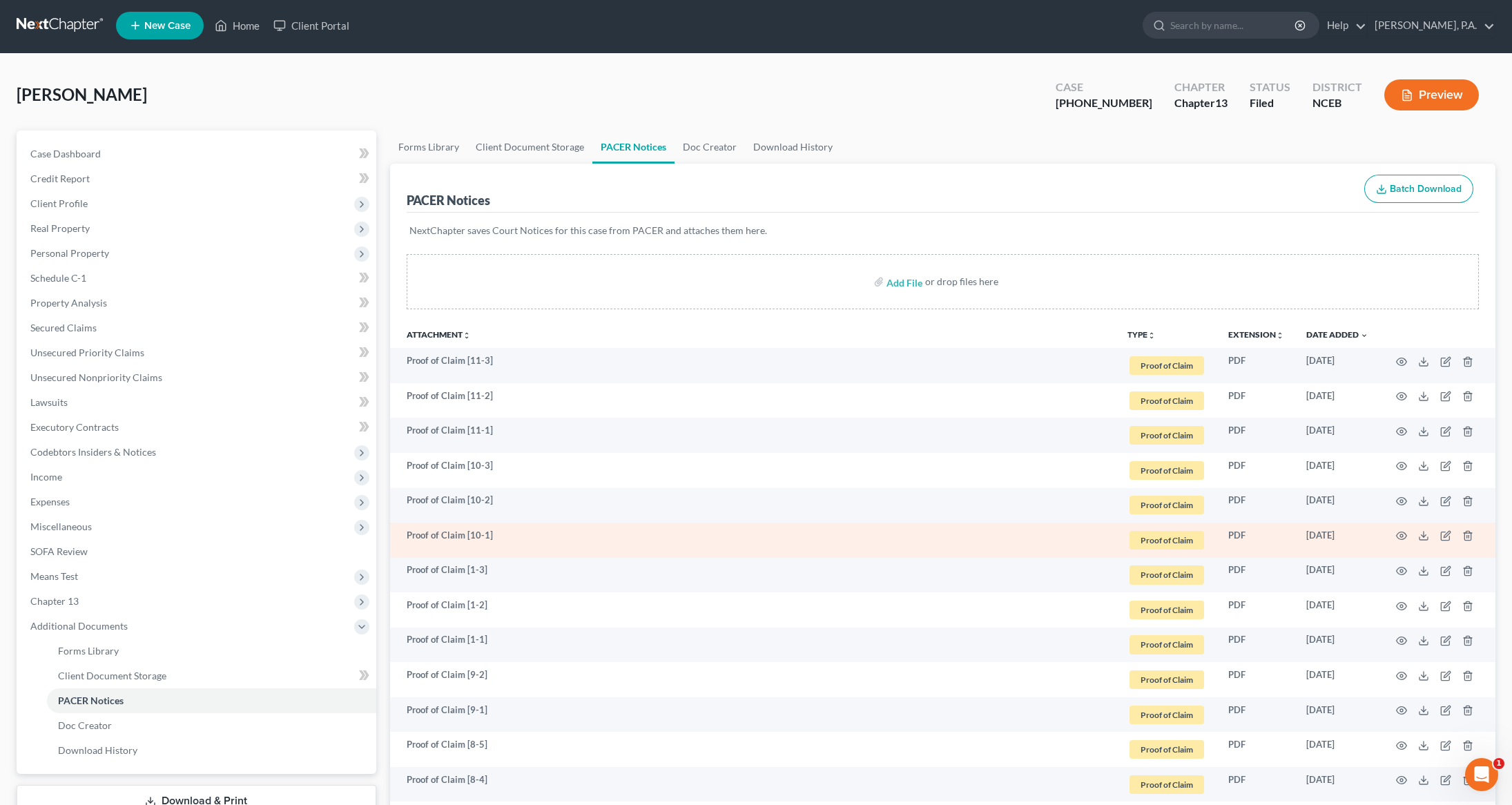
scroll to position [0, 0]
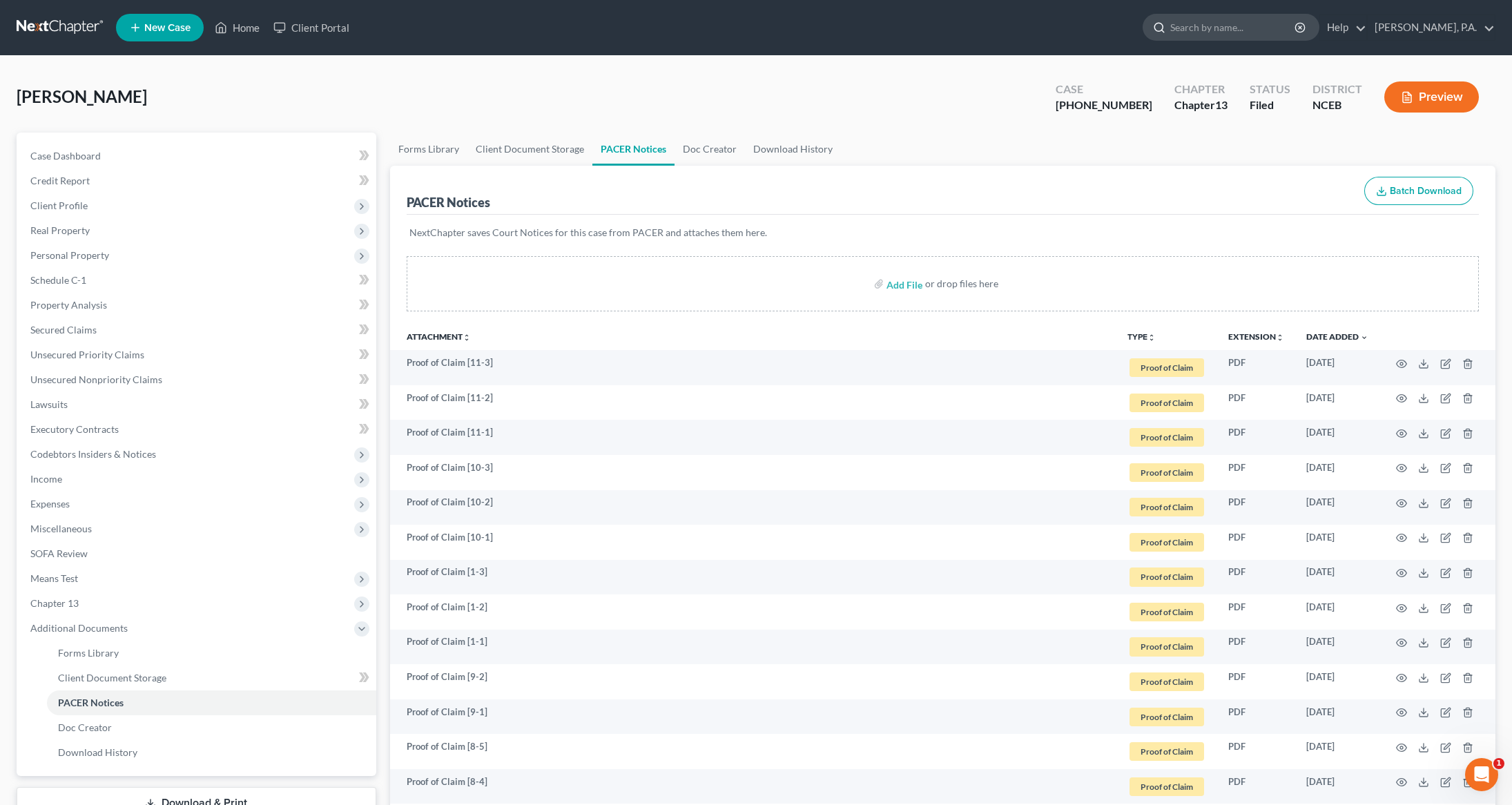
drag, startPoint x: 1233, startPoint y: 24, endPoint x: 1231, endPoint y: 14, distance: 10.2
click at [1231, 14] on input "search" at bounding box center [1233, 27] width 126 height 26
type input "wolvington"
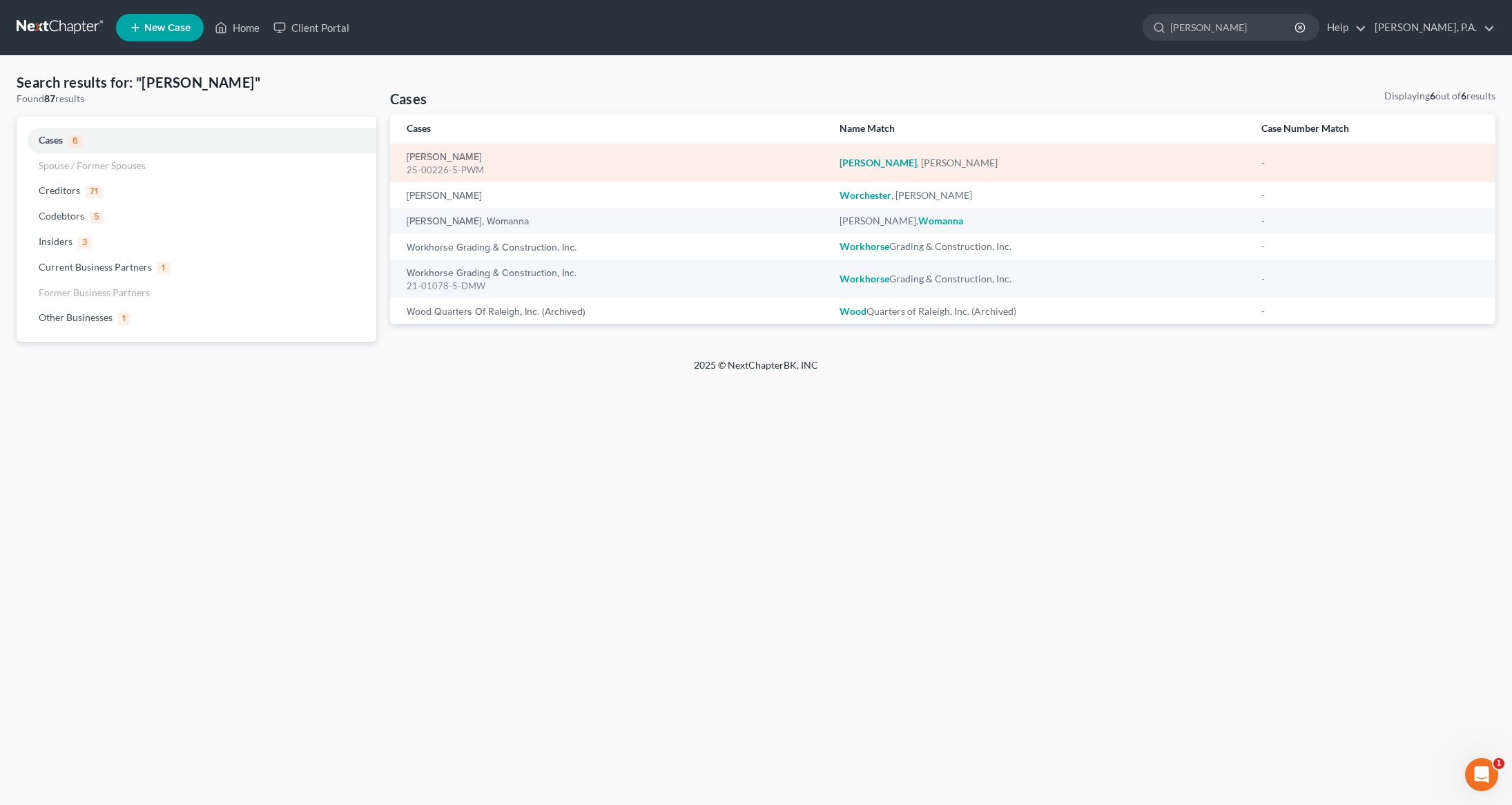
click at [439, 164] on div "25-00226-5-PWM" at bounding box center [612, 170] width 411 height 13
click at [435, 155] on link "Wolvington, Diana" at bounding box center [444, 157] width 75 height 10
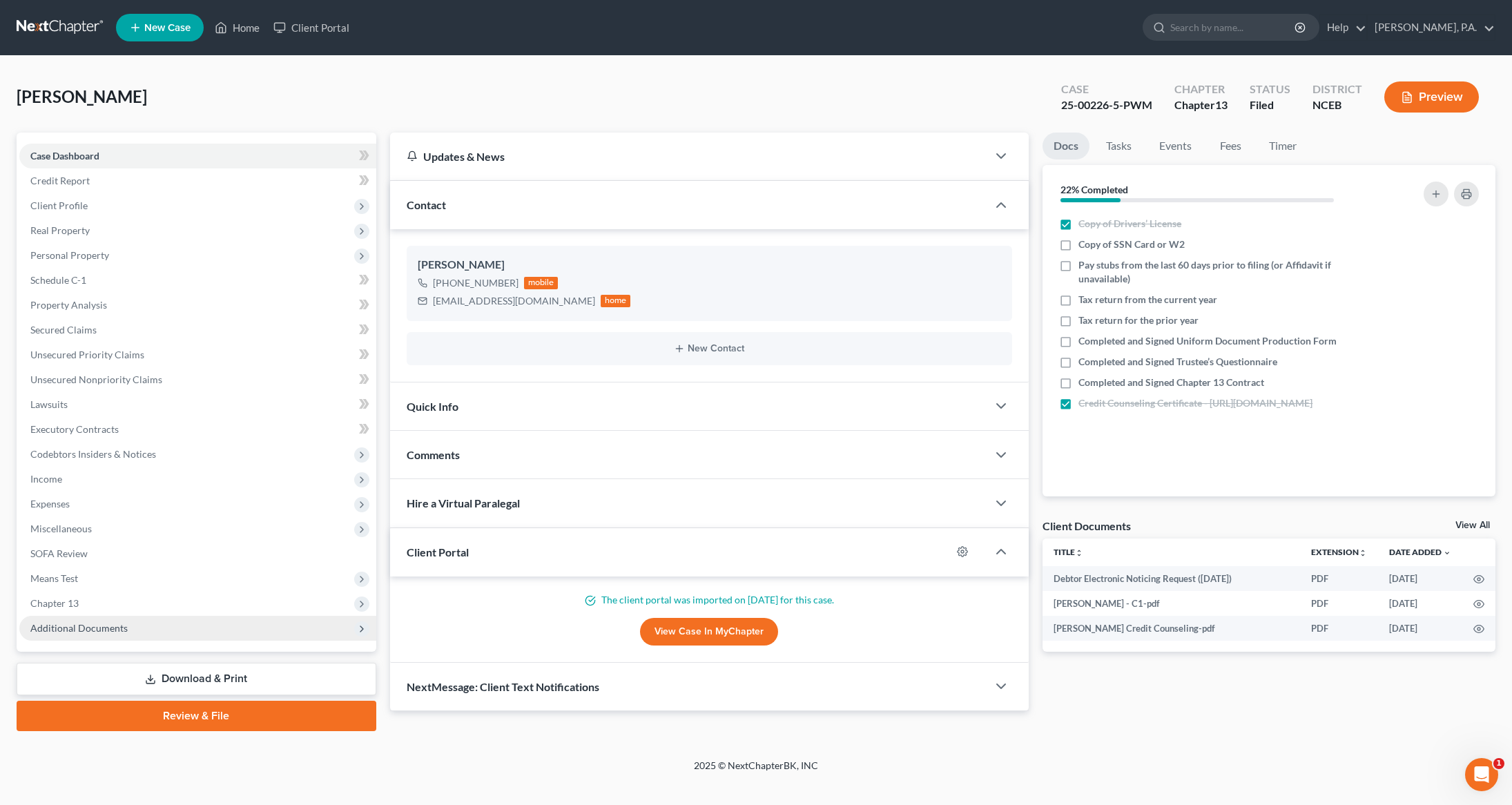
click at [108, 632] on span "Additional Documents" at bounding box center [79, 628] width 97 height 12
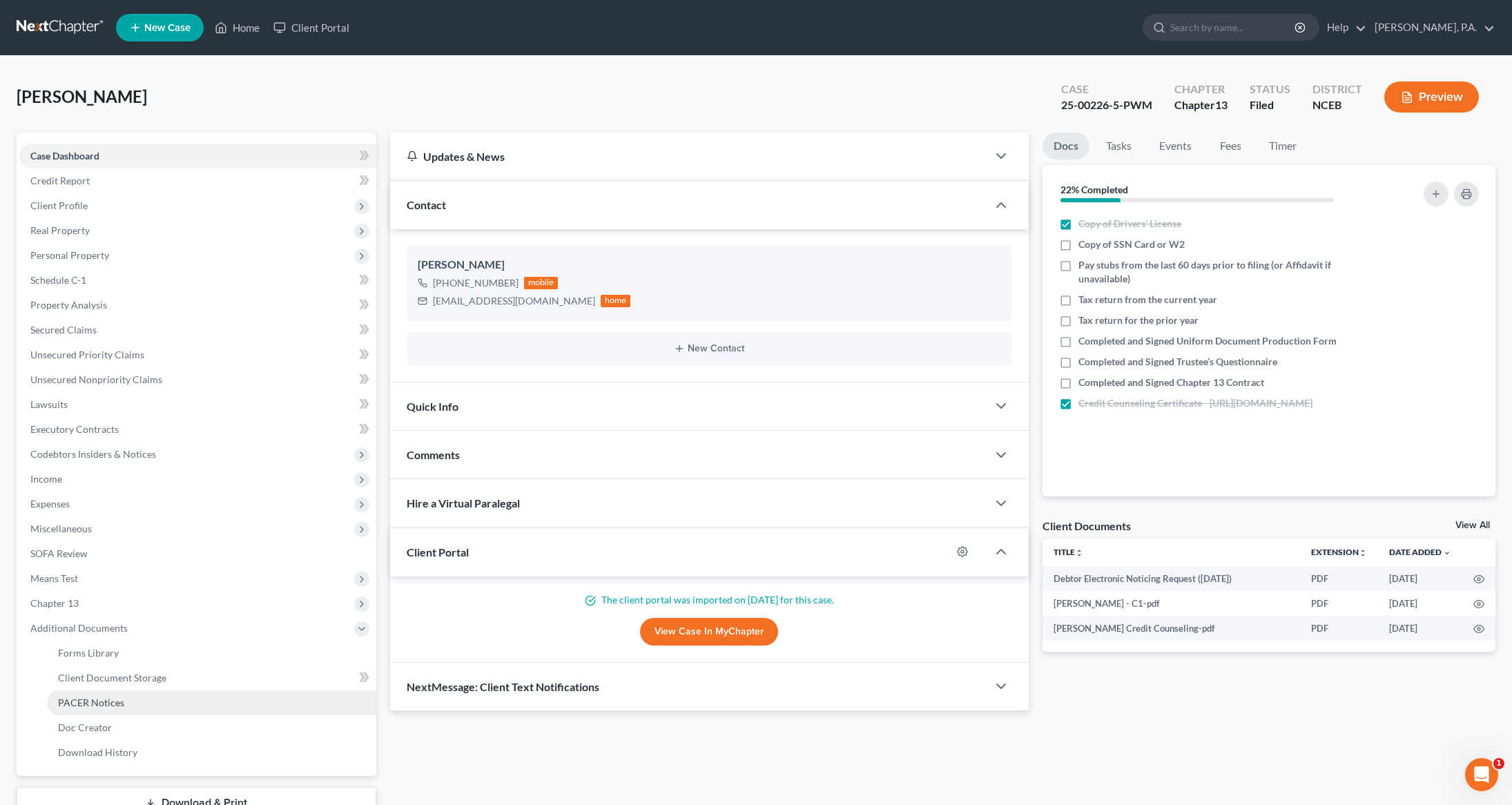
click at [78, 708] on link "PACER Notices" at bounding box center [212, 702] width 329 height 25
